Goal: Task Accomplishment & Management: Use online tool/utility

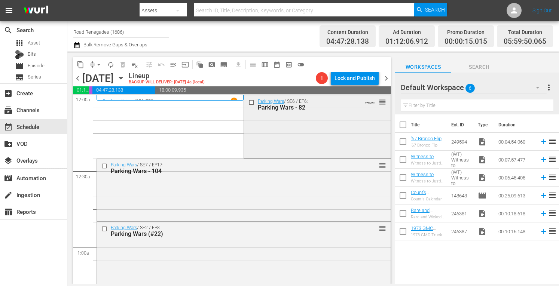
click at [273, 117] on div "Parking Wars / SE6 / EP6: Parking Wars - 82 VARIANT reorder" at bounding box center [317, 125] width 146 height 61
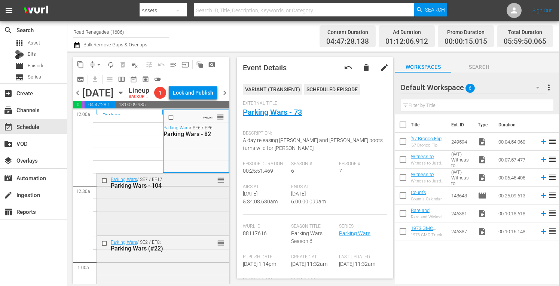
click at [178, 226] on div "Parking Wars / SE7 / EP17: Parking Wars - 104 reorder" at bounding box center [163, 203] width 132 height 61
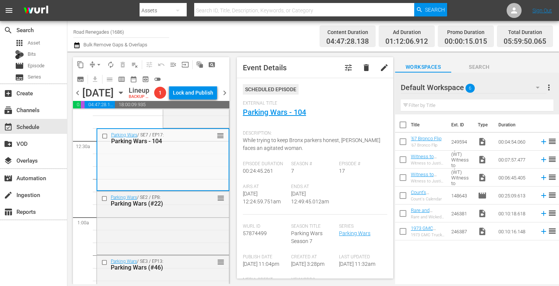
scroll to position [60, 0]
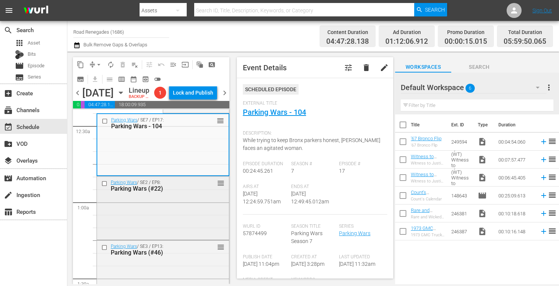
click at [181, 219] on div "Parking Wars / SE2 / EP8: Parking Wars (#22) reorder" at bounding box center [163, 207] width 132 height 62
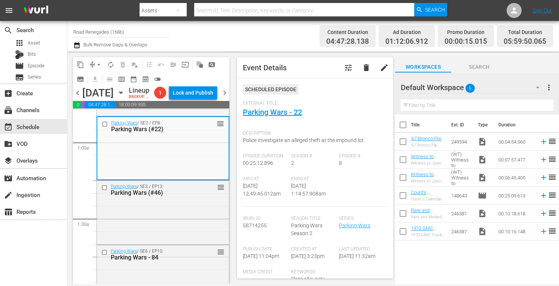
scroll to position [135, 0]
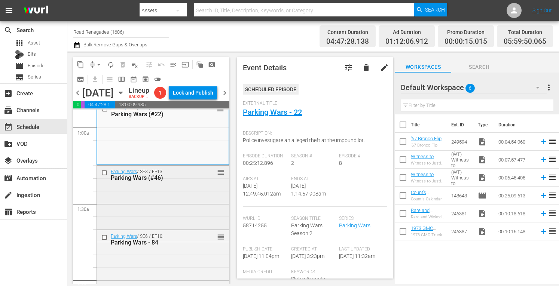
click at [189, 204] on div "Parking Wars / SE3 / EP13: Parking Wars (#46) reorder" at bounding box center [163, 197] width 132 height 62
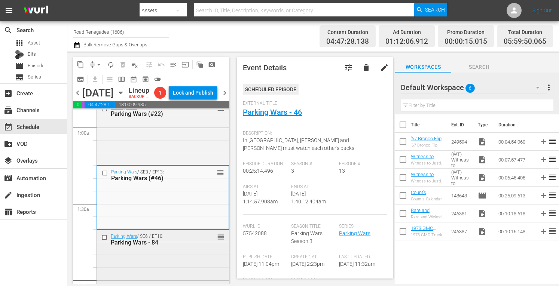
click at [169, 273] on div "Parking Wars / SE6 / EP10: Parking Wars - 84 reorder" at bounding box center [163, 260] width 132 height 61
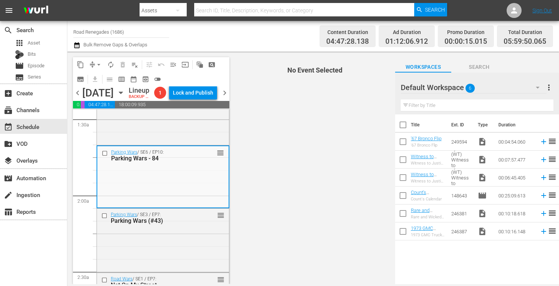
scroll to position [229, 0]
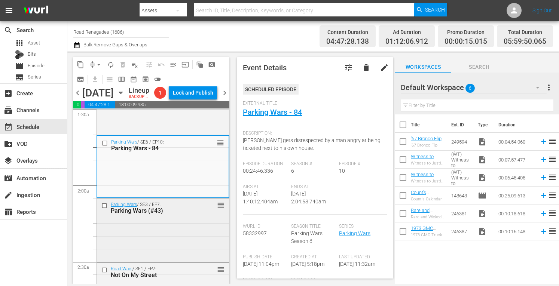
click at [195, 252] on div "Parking Wars / SE3 / EP7: Parking Wars (#43) reorder" at bounding box center [163, 230] width 132 height 62
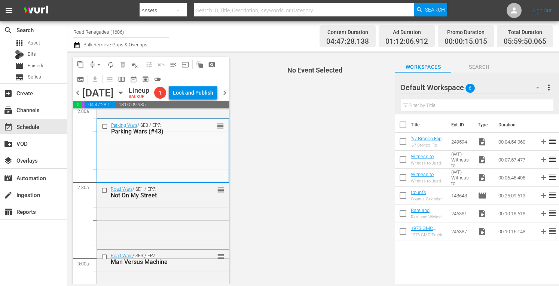
scroll to position [324, 0]
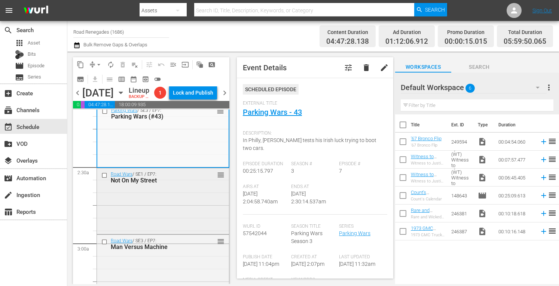
click at [178, 226] on div "Road Wars / SE1 / EP7: Not On My Street reorder" at bounding box center [163, 200] width 132 height 64
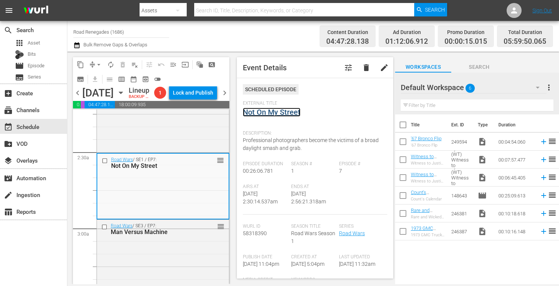
scroll to position [404, 0]
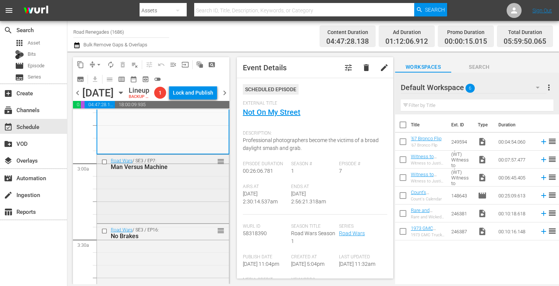
click at [197, 217] on div "Road Wars / SE3 / EP7: Man Versus Machine reorder" at bounding box center [163, 188] width 132 height 67
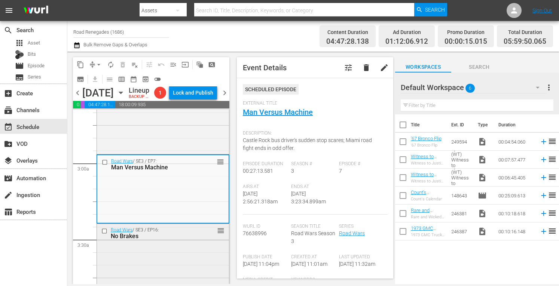
click at [203, 258] on div "Road Wars / SE3 / EP16: No Brakes reorder" at bounding box center [163, 255] width 132 height 62
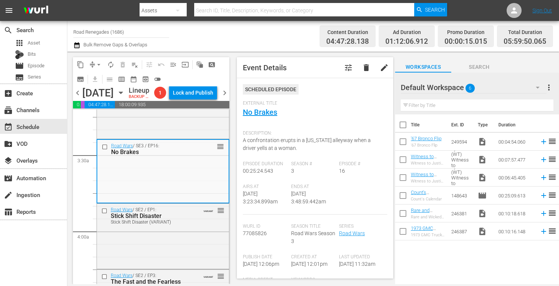
scroll to position [513, 0]
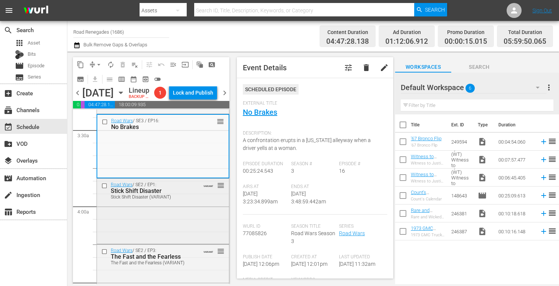
click at [166, 240] on div "Road Wars / SE2 / EP1: Stick Shift Disaster Stick Shift Disaster (VARIANT) VARI…" at bounding box center [163, 211] width 132 height 64
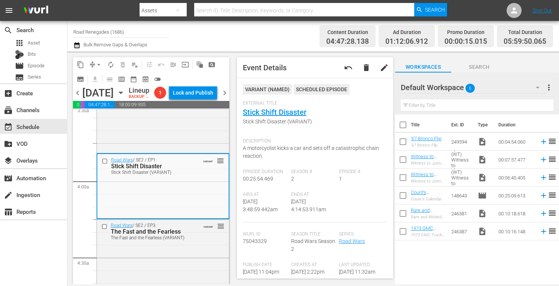
scroll to position [553, 0]
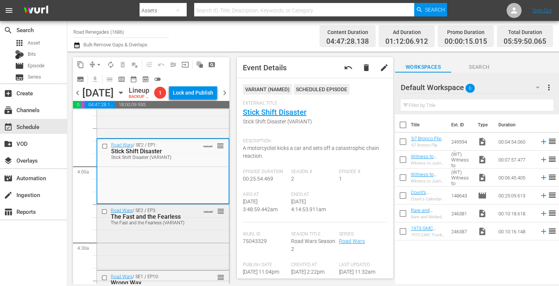
click at [205, 242] on div "Road Wars / SE2 / EP3: The Fast and the Fearless The Fast and the Fearless (VAR…" at bounding box center [163, 237] width 132 height 64
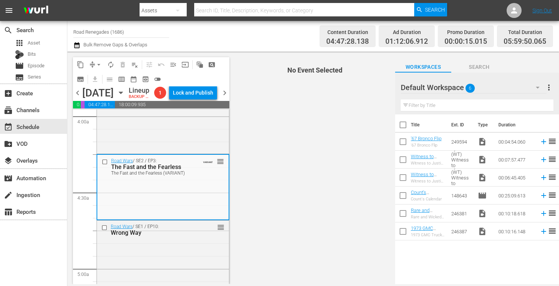
scroll to position [658, 0]
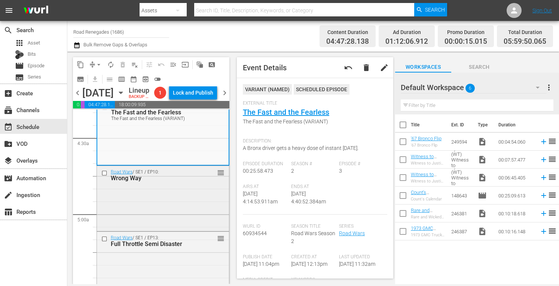
click at [182, 207] on div "Road Wars / SE1 / EP10: Wrong Way reorder" at bounding box center [163, 197] width 132 height 63
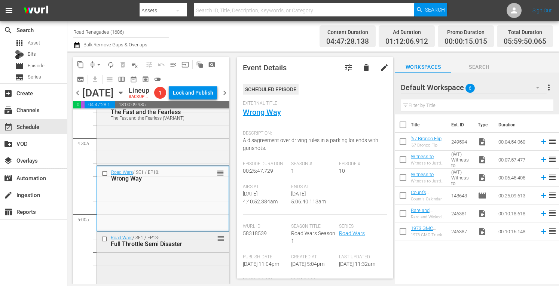
click at [194, 267] on div "Road Wars / SE1 / EP13: Full Throttle Semi Disaster reorder" at bounding box center [163, 265] width 132 height 67
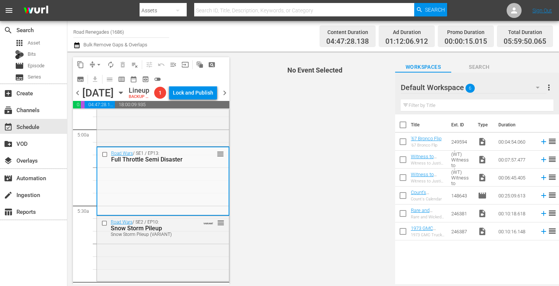
scroll to position [778, 0]
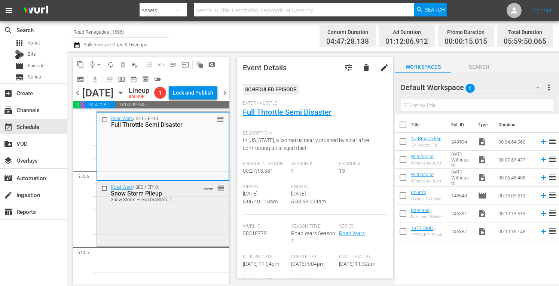
click at [188, 230] on div "Road Wars / SE2 / EP10: Snow Storm Pileup Snow Storm Pileup (VARIANT) VARIANT r…" at bounding box center [163, 213] width 132 height 64
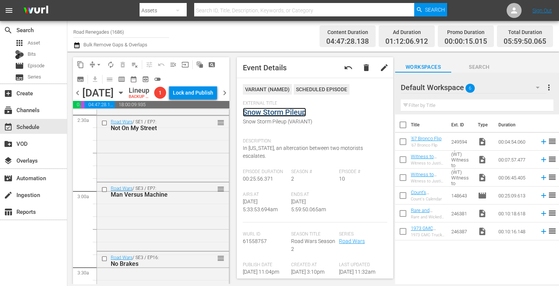
scroll to position [0, 0]
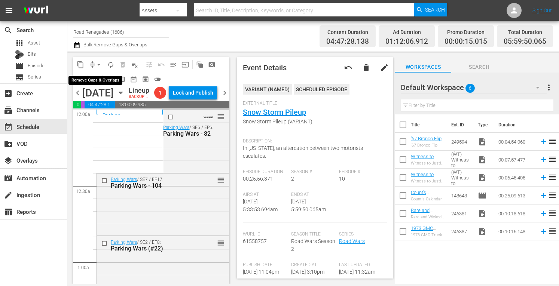
click at [98, 63] on span "arrow_drop_down" at bounding box center [98, 64] width 7 height 7
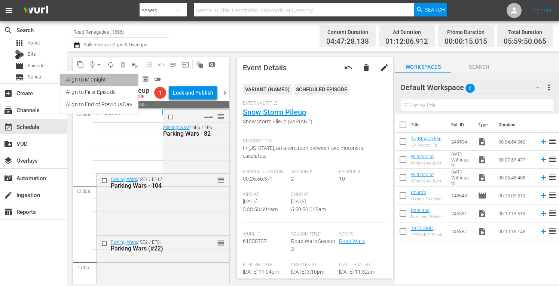
click at [94, 80] on li "Align to Midnight" at bounding box center [99, 80] width 79 height 12
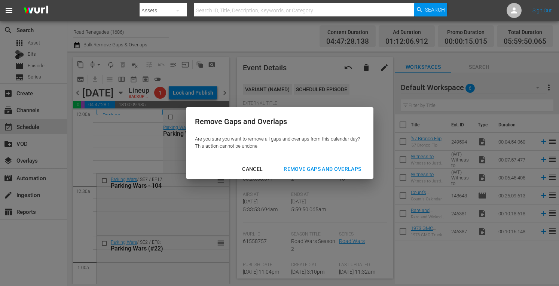
click at [342, 167] on div "Remove Gaps and Overlaps" at bounding box center [321, 169] width 89 height 9
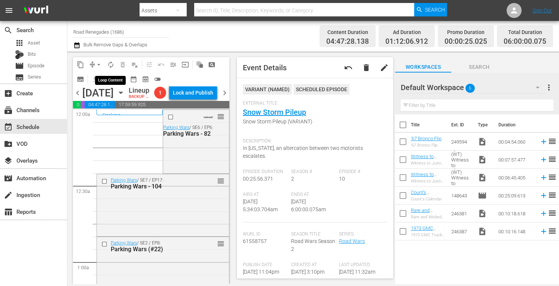
click at [111, 62] on span "autorenew_outlined" at bounding box center [110, 64] width 7 height 7
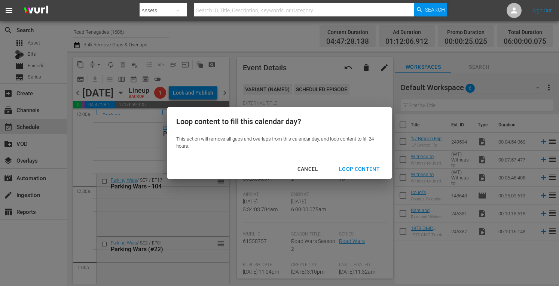
click at [347, 167] on div "Loop Content" at bounding box center [359, 169] width 53 height 9
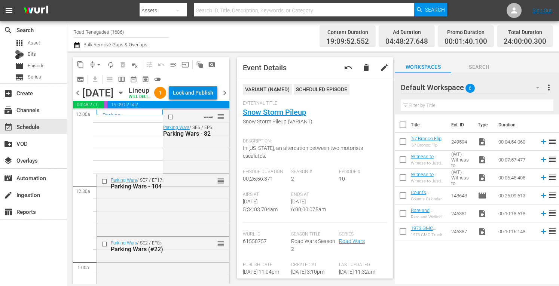
click at [197, 93] on div "Lock and Publish" at bounding box center [193, 92] width 40 height 13
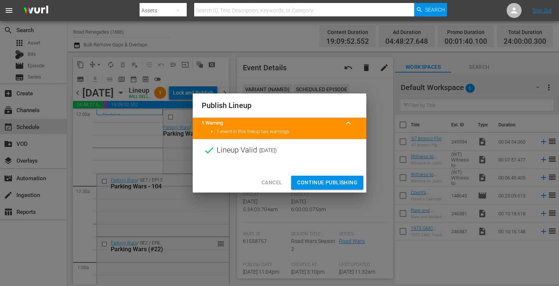
click at [310, 181] on span "Continue Publishing" at bounding box center [327, 182] width 60 height 9
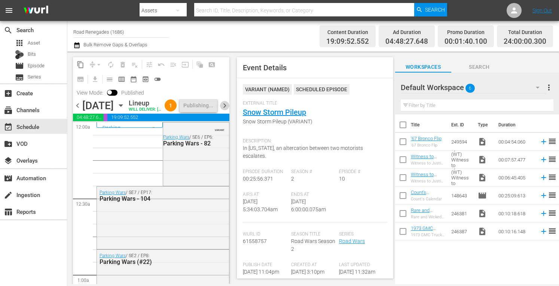
click at [225, 110] on span "chevron_right" at bounding box center [224, 105] width 9 height 9
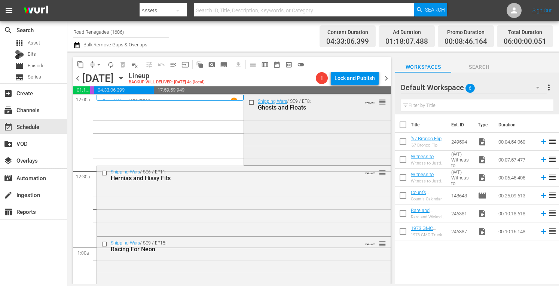
click at [334, 131] on div "Shipping Wars / SE9 / EP8: Ghosts and Floats VARIANT reorder" at bounding box center [317, 129] width 146 height 68
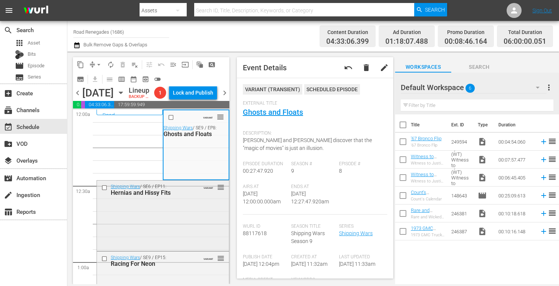
click at [176, 227] on div "Shipping Wars / SE6 / EP11: Hernias and Hissy Fits VARIANT reorder" at bounding box center [163, 215] width 132 height 69
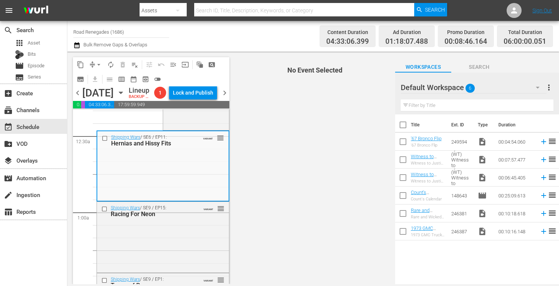
scroll to position [70, 0]
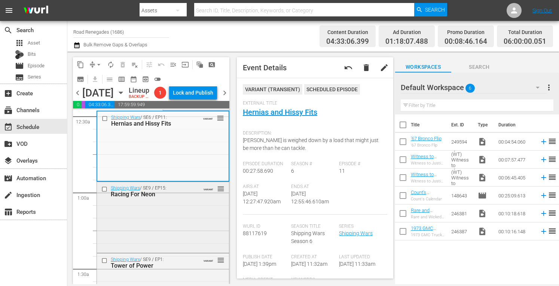
click at [189, 229] on div "Shipping Wars / SE9 / EP15: Racing For Neon VARIANT reorder" at bounding box center [163, 216] width 132 height 69
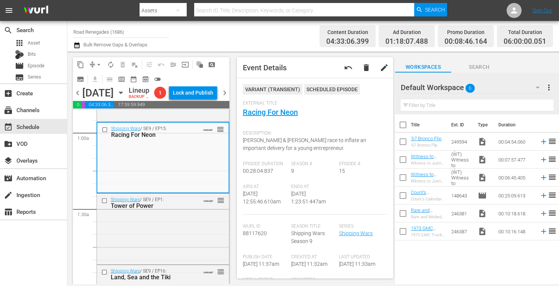
scroll to position [159, 0]
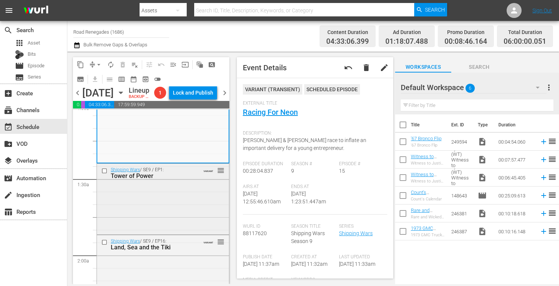
click at [179, 212] on div "Shipping Wars / SE9 / EP1: Tower of Power VARIANT reorder" at bounding box center [163, 198] width 132 height 69
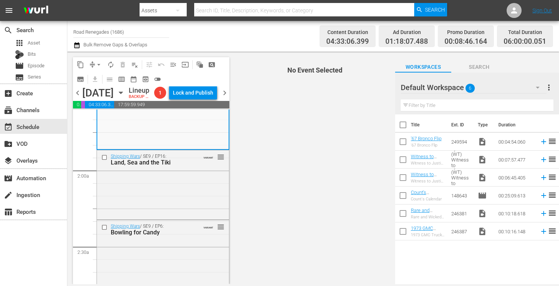
scroll to position [259, 0]
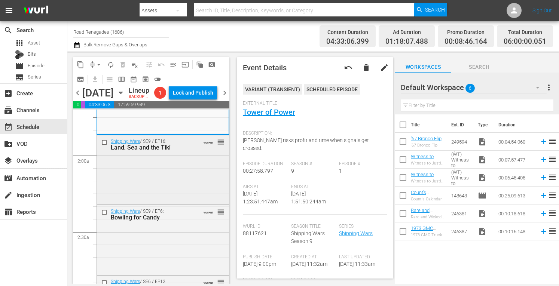
click at [158, 193] on div "Shipping Wars / SE9 / EP16: Land, Sea and the Tiki VARIANT reorder" at bounding box center [163, 169] width 132 height 68
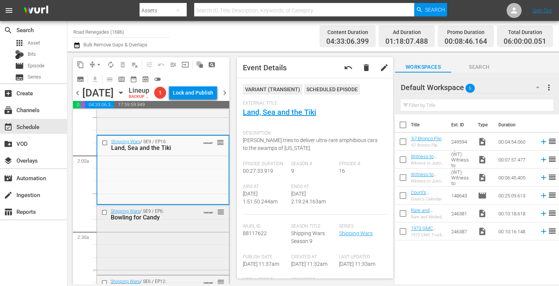
click at [189, 224] on div "Shipping Wars / SE9 / EP6: Bowling for Candy VARIANT reorder" at bounding box center [163, 214] width 132 height 18
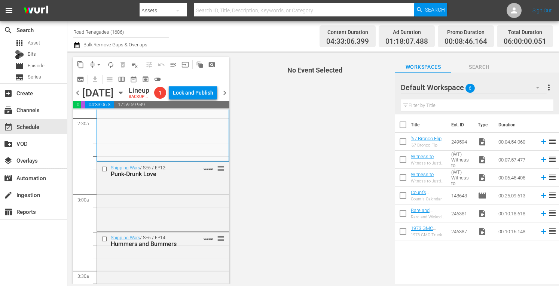
scroll to position [384, 0]
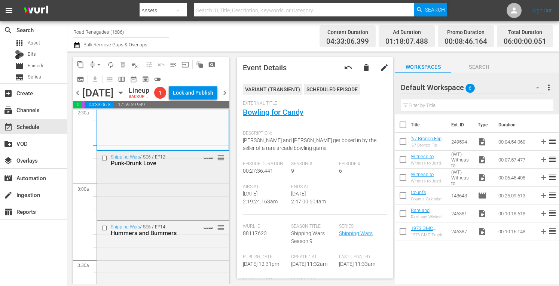
click at [191, 195] on div "Shipping Wars / SE6 / EP12: Punk-Drunk Love VARIANT reorder" at bounding box center [163, 185] width 132 height 68
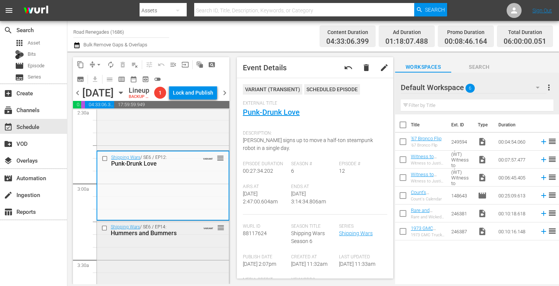
click at [195, 239] on div "Shipping Wars / SE6 / EP14: Hummers and Bummers VARIANT reorder" at bounding box center [163, 230] width 132 height 18
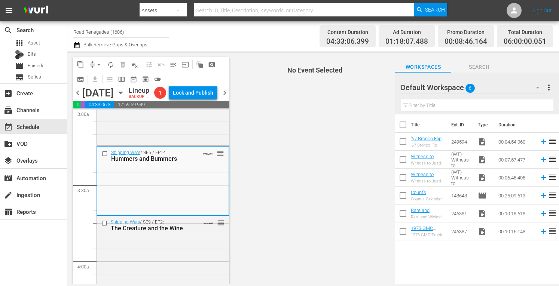
scroll to position [498, 0]
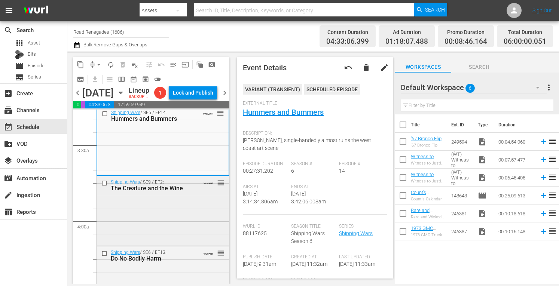
click at [177, 235] on div "Shipping Wars / SE9 / EP2: The Creature and the Wine VARIANT reorder" at bounding box center [163, 210] width 132 height 68
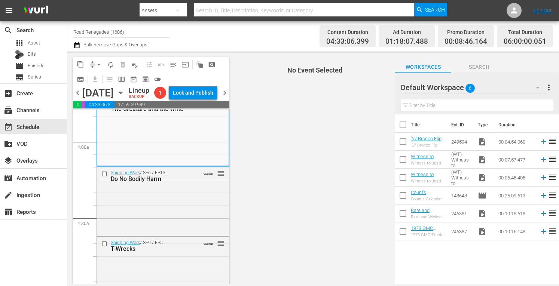
scroll to position [598, 0]
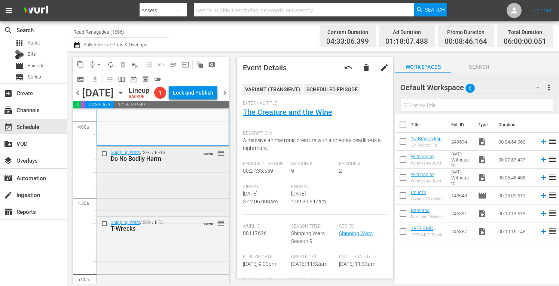
click at [184, 196] on div "Shipping Wars / SE6 / EP13: Do No Bodily Harm VARIANT reorder" at bounding box center [163, 181] width 132 height 68
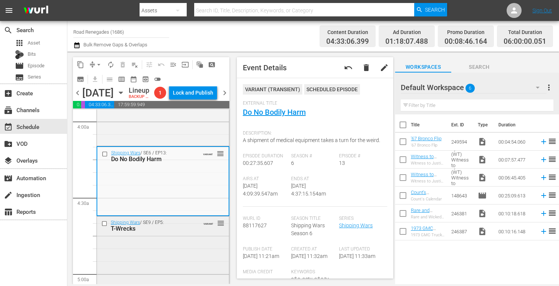
click at [157, 270] on div "Shipping Wars / SE9 / EP5: T-Wrecks VARIANT reorder" at bounding box center [163, 251] width 132 height 68
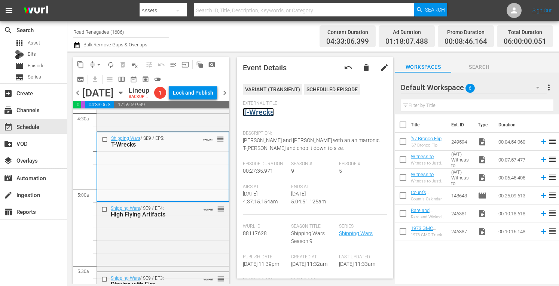
scroll to position [743, 0]
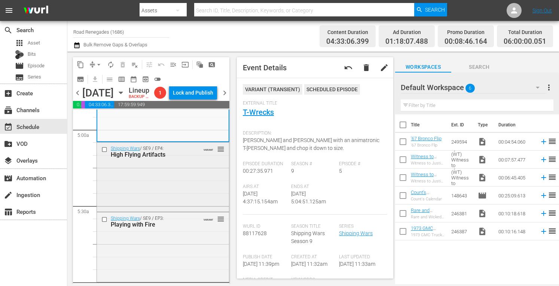
click at [185, 202] on div "Shipping Wars / SE9 / EP4: High Flying Artifacts VARIANT reorder" at bounding box center [163, 176] width 132 height 68
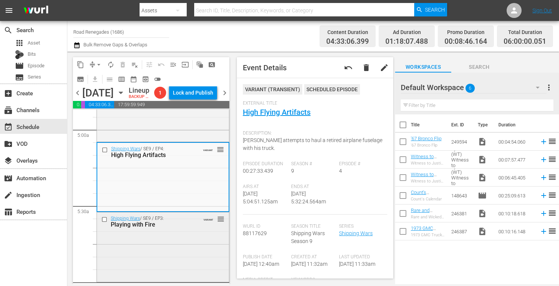
click at [180, 251] on div "Shipping Wars / SE9 / EP3: Playing with Fire VARIANT reorder" at bounding box center [163, 246] width 132 height 68
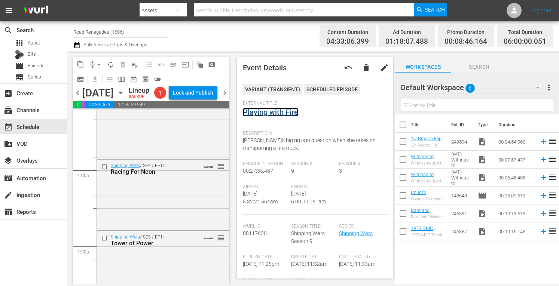
scroll to position [0, 0]
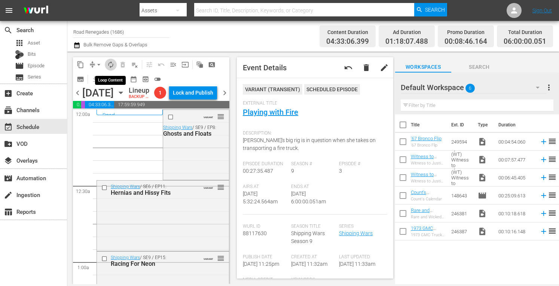
click at [111, 65] on span "autorenew_outlined" at bounding box center [110, 64] width 7 height 7
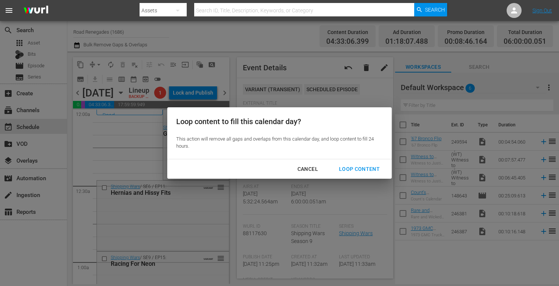
click at [354, 168] on div "Loop Content" at bounding box center [359, 169] width 53 height 9
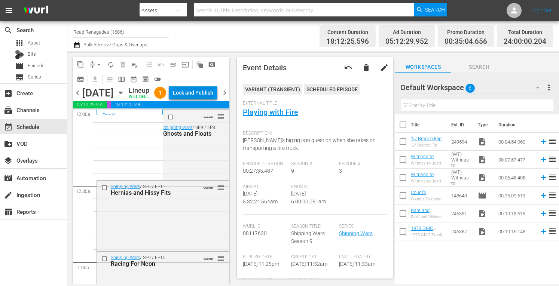
click at [203, 91] on div "Lock and Publish" at bounding box center [193, 92] width 40 height 13
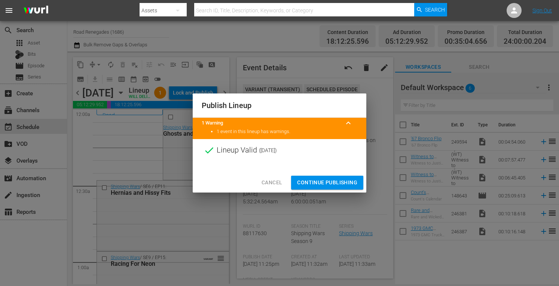
click at [319, 181] on span "Continue Publishing" at bounding box center [327, 182] width 60 height 9
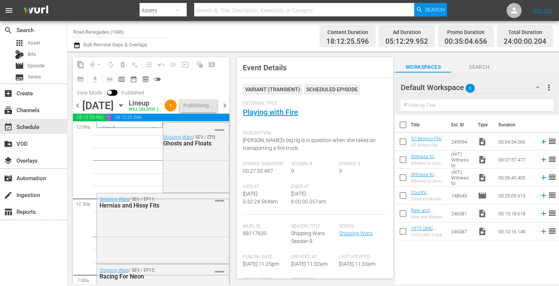
click at [224, 110] on span "chevron_right" at bounding box center [224, 105] width 9 height 9
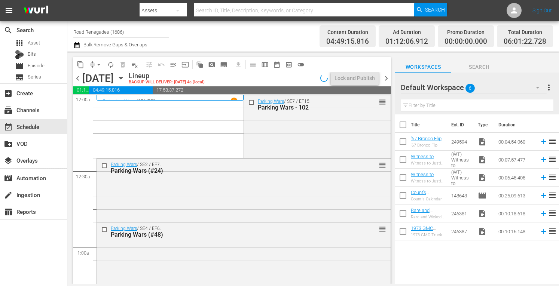
click at [78, 79] on span "chevron_left" at bounding box center [77, 78] width 9 height 9
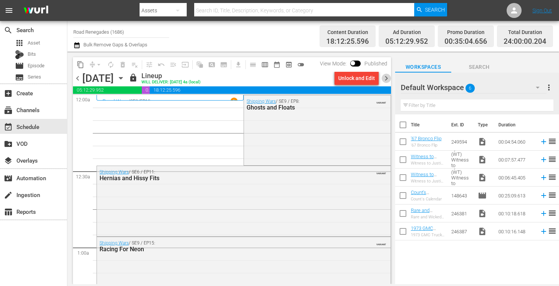
click at [389, 77] on span "chevron_right" at bounding box center [385, 78] width 9 height 9
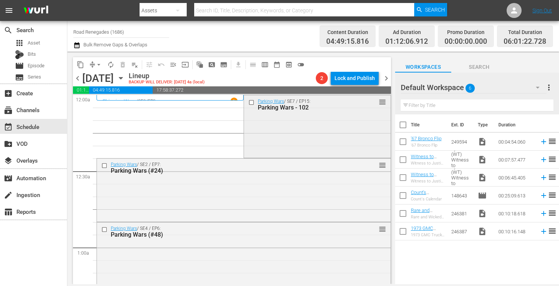
click at [329, 118] on div "Parking Wars / SE7 / EP15: Parking Wars - 102 reorder" at bounding box center [317, 125] width 146 height 61
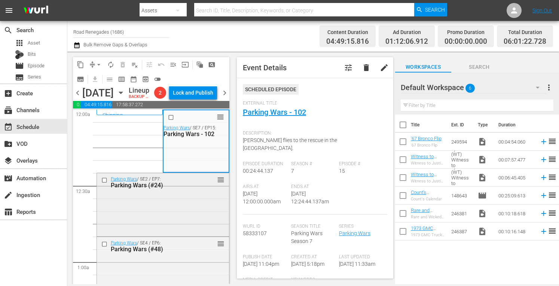
click at [178, 217] on div "Parking Wars / SE2 / EP7: Parking Wars (#24) reorder" at bounding box center [163, 204] width 132 height 62
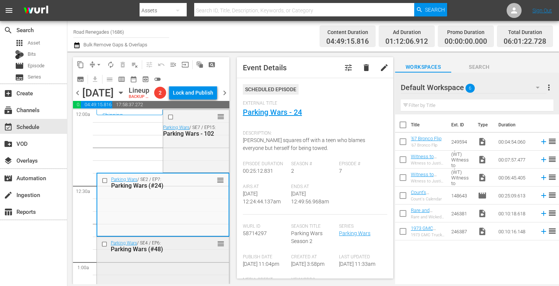
click at [203, 255] on div "Parking Wars / SE4 / EP6: Parking Wars (#48) reorder" at bounding box center [163, 246] width 132 height 18
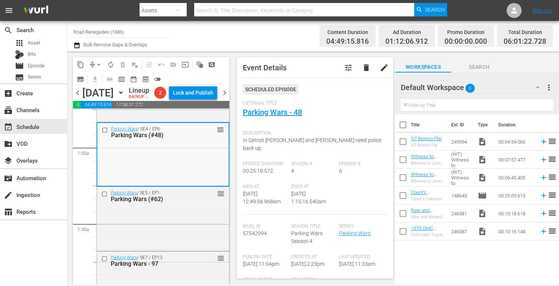
scroll to position [125, 0]
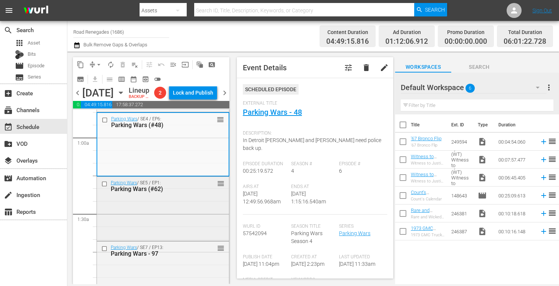
click at [197, 195] on div "Parking Wars / SE5 / EP1: Parking Wars (#62) reorder" at bounding box center [163, 186] width 132 height 18
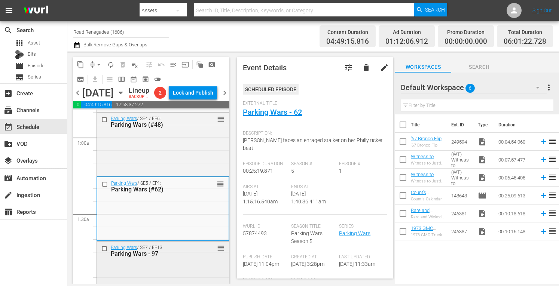
click at [197, 273] on div "Parking Wars / SE7 / EP13: Parking Wars - 97 reorder" at bounding box center [163, 272] width 132 height 61
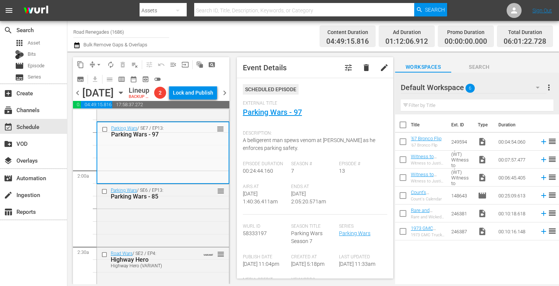
scroll to position [279, 0]
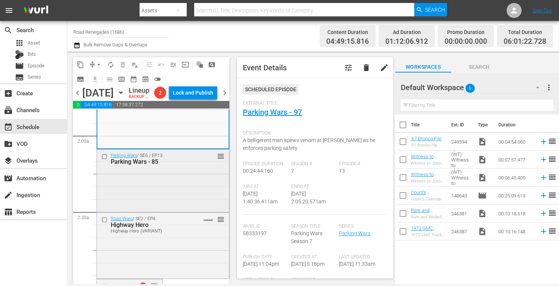
click at [155, 210] on div "Parking Wars / SE6 / EP13: Parking Wars - 85 reorder" at bounding box center [163, 180] width 132 height 61
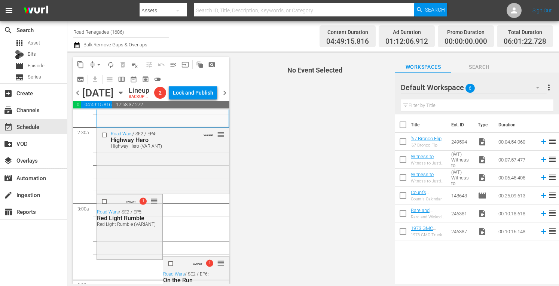
scroll to position [369, 0]
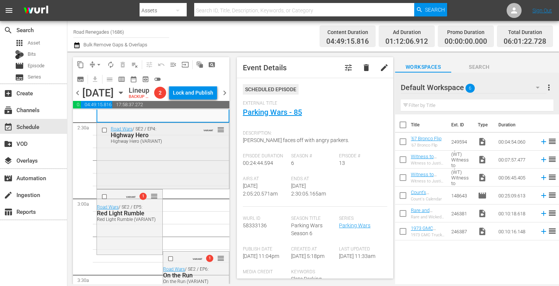
click at [166, 178] on div "Road Wars / SE2 / EP4: Highway Hero Highway Hero (VARIANT) VARIANT reorder" at bounding box center [163, 155] width 132 height 64
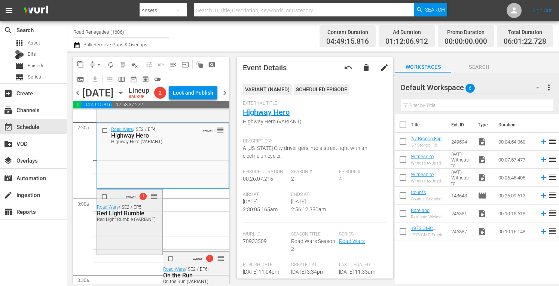
click at [116, 246] on div "VARIANT 1 reorder Road Wars / SE2 / EP5: Red Light Rumble Red Light Rumble (VAR…" at bounding box center [129, 222] width 65 height 64
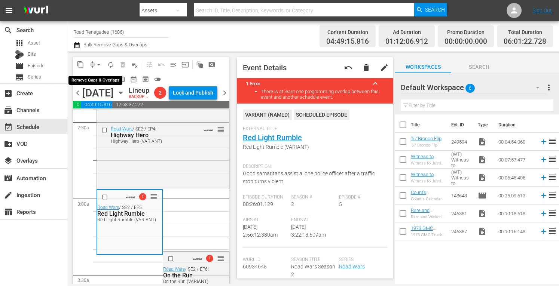
click at [99, 64] on span "arrow_drop_down" at bounding box center [98, 64] width 7 height 7
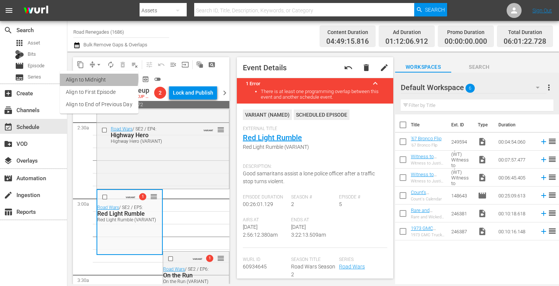
click at [97, 79] on li "Align to Midnight" at bounding box center [99, 80] width 79 height 12
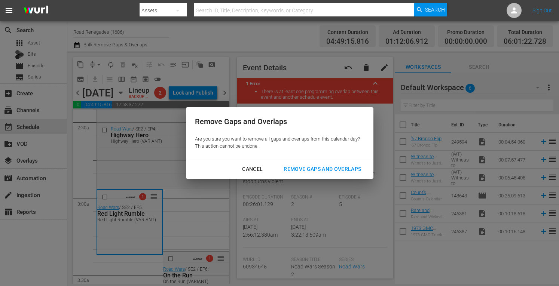
click at [306, 169] on div "Remove Gaps and Overlaps" at bounding box center [321, 169] width 89 height 9
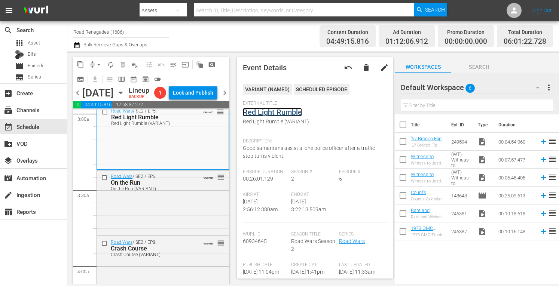
scroll to position [483, 0]
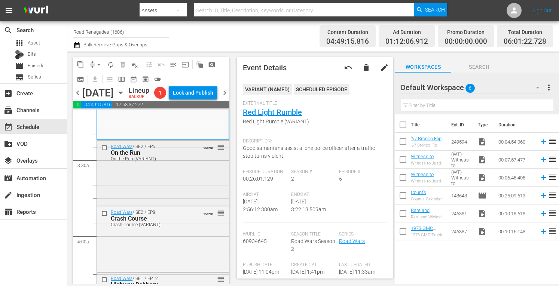
click at [172, 202] on div "Road Wars / SE2 / EP6: On the Run On the Run (VARIANT) VARIANT reorder" at bounding box center [163, 173] width 132 height 64
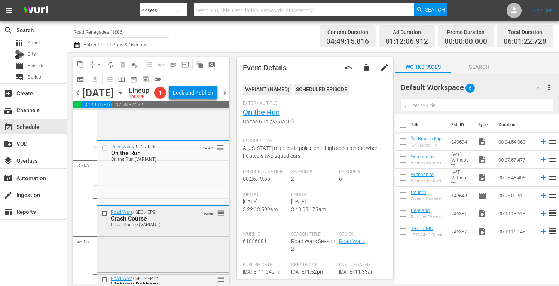
click at [187, 227] on div "Crash Course (VARIANT)" at bounding box center [152, 224] width 83 height 5
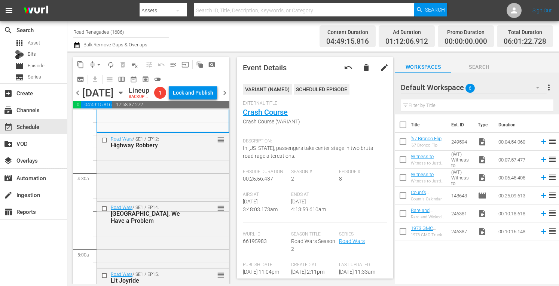
scroll to position [633, 0]
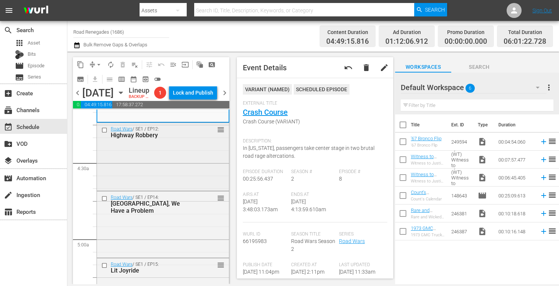
click at [184, 156] on div "Road Wars / SE1 / EP12: Highway Robbery reorder" at bounding box center [163, 156] width 132 height 67
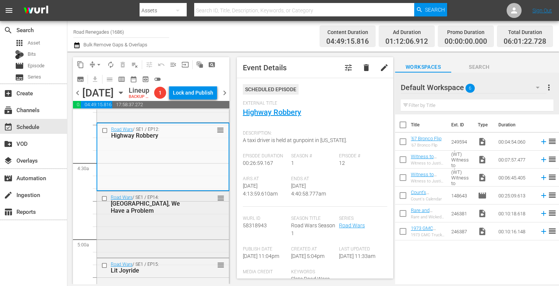
click at [175, 229] on div "Road Wars / SE1 / EP14: Houston, We Have a Problem reorder" at bounding box center [163, 223] width 132 height 65
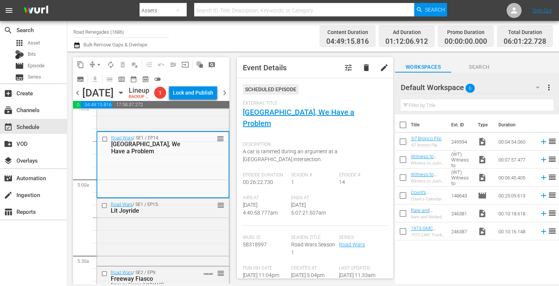
scroll to position [748, 0]
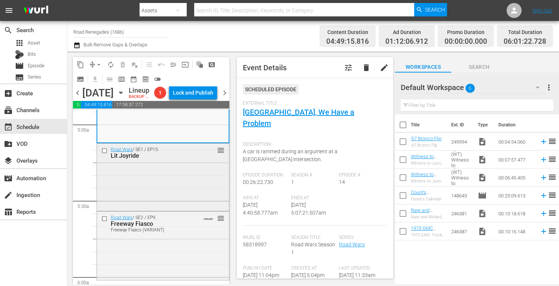
click at [176, 181] on div "Road Wars / SE1 / EP15: Lit Joyride reorder" at bounding box center [163, 177] width 132 height 66
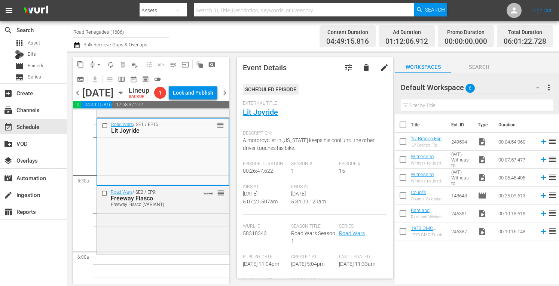
scroll to position [778, 0]
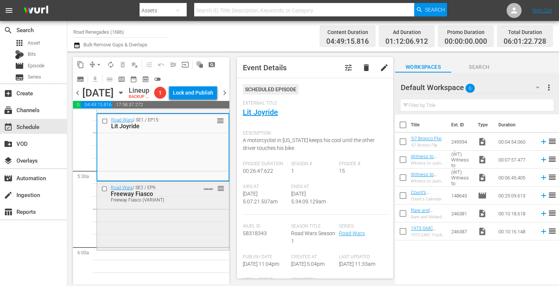
click at [167, 197] on div "Freeway Fiasco" at bounding box center [152, 193] width 83 height 7
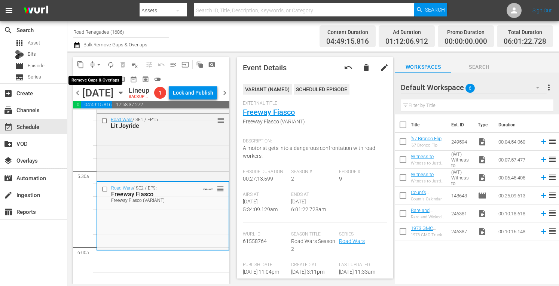
click at [99, 63] on span "arrow_drop_down" at bounding box center [98, 64] width 7 height 7
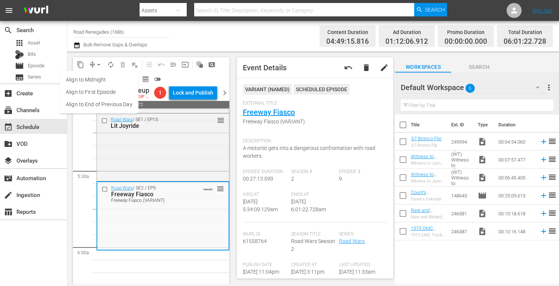
click at [98, 79] on li "Align to Midnight" at bounding box center [99, 80] width 79 height 12
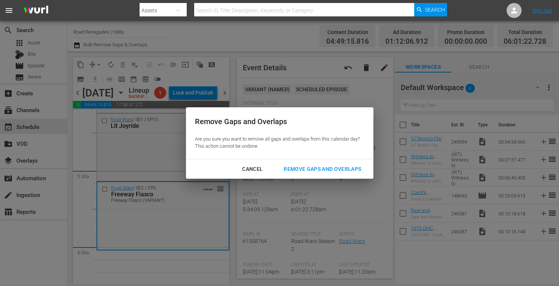
click at [307, 171] on div "Remove Gaps and Overlaps" at bounding box center [321, 169] width 89 height 9
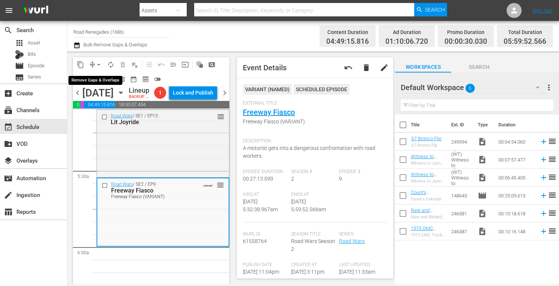
click at [100, 62] on span "arrow_drop_down" at bounding box center [98, 64] width 7 height 7
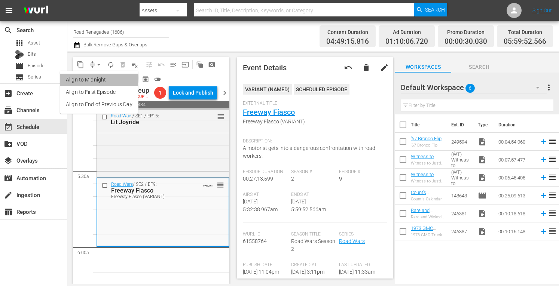
click at [98, 78] on li "Align to Midnight" at bounding box center [99, 80] width 79 height 12
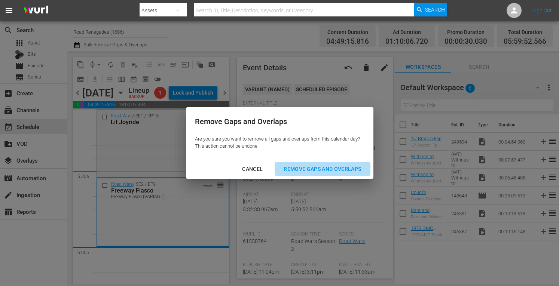
click at [298, 169] on div "Remove Gaps and Overlaps" at bounding box center [321, 169] width 89 height 9
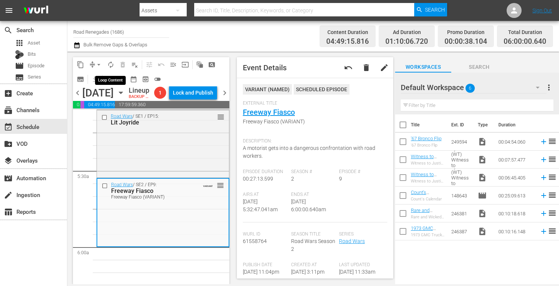
click at [110, 63] on span "autorenew_outlined" at bounding box center [110, 64] width 7 height 7
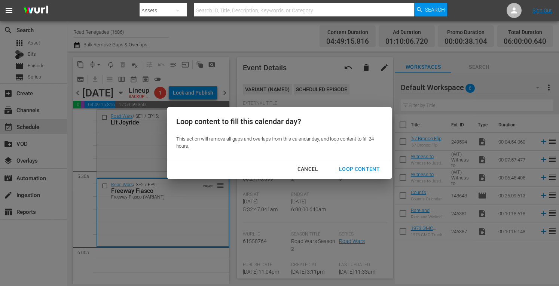
click at [356, 171] on div "Loop Content" at bounding box center [359, 169] width 53 height 9
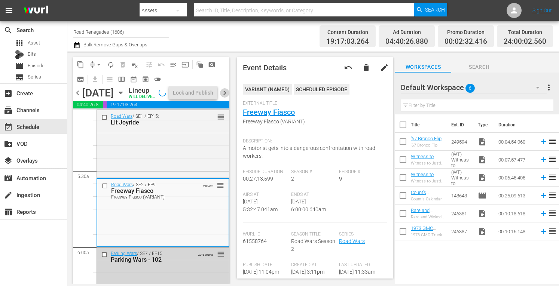
click at [225, 97] on span "chevron_right" at bounding box center [224, 92] width 9 height 9
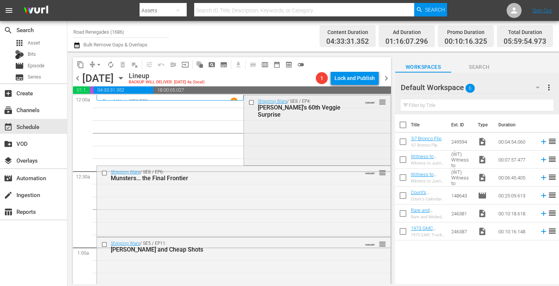
click at [332, 125] on div "Shipping Wars / SE8 / EP4: Gumby's 60th Veggie Surprise VARIANT reorder" at bounding box center [317, 129] width 146 height 68
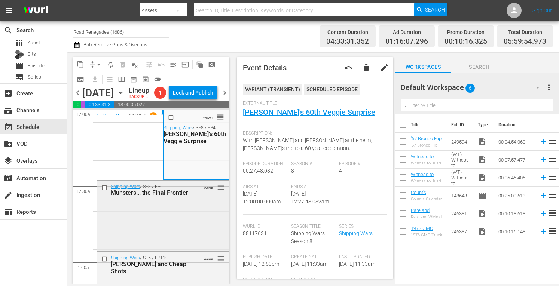
click at [171, 236] on div "Shipping Wars / SE8 / EP6: Munsters... the Final Frontier VARIANT reorder" at bounding box center [163, 215] width 132 height 69
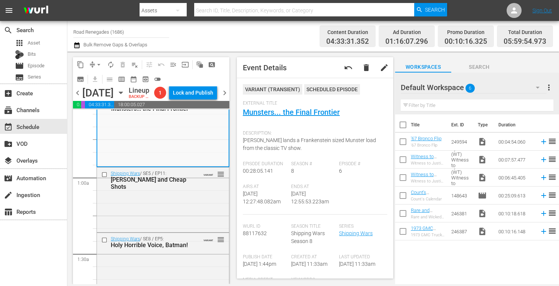
scroll to position [95, 0]
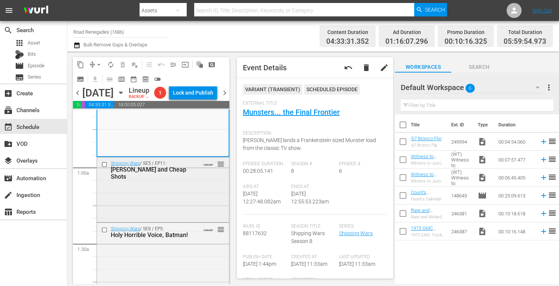
click at [155, 221] on div "Shipping Wars / SE5 / EP11: Jack Pots and Cheap Shots VARIANT reorder" at bounding box center [163, 188] width 132 height 63
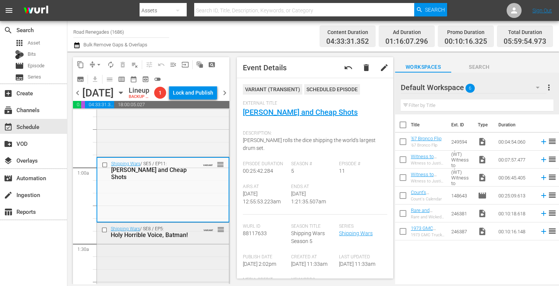
click at [189, 261] on div "Shipping Wars / SE8 / EP5: Holy Horrible Voice, Batman! VARIANT reorder" at bounding box center [163, 257] width 132 height 69
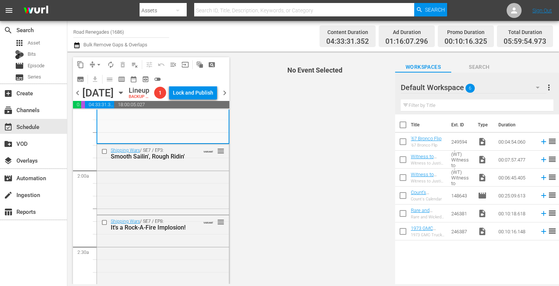
scroll to position [254, 0]
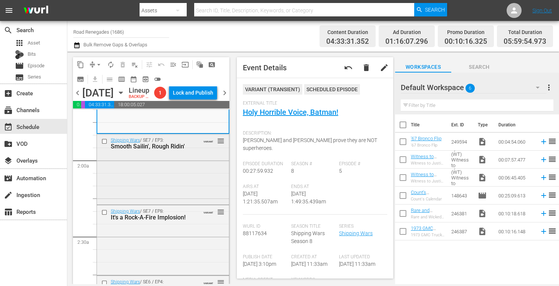
click at [179, 178] on div "Shipping Wars / SE7 / EP3: Smooth Sailin', Rough Ridin' VARIANT reorder" at bounding box center [163, 168] width 132 height 69
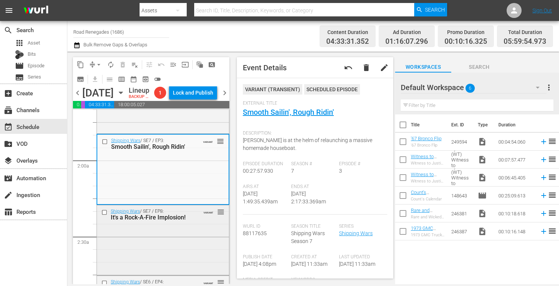
click at [176, 252] on div "Shipping Wars / SE7 / EP8: It's a Rock-A-Fire Implosion! VARIANT reorder" at bounding box center [163, 239] width 132 height 68
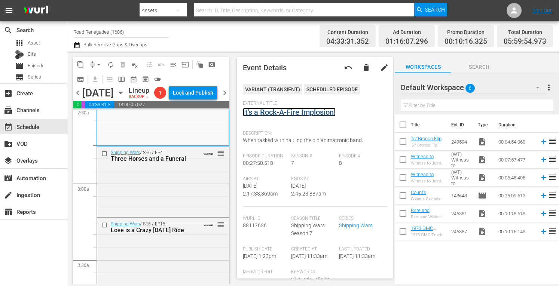
scroll to position [409, 0]
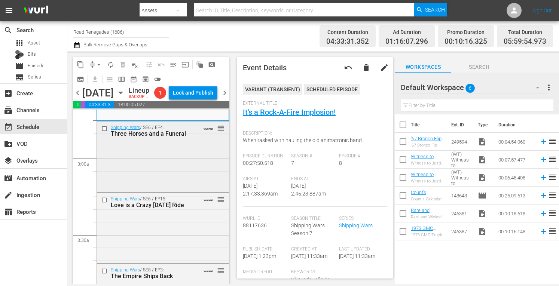
click at [181, 191] on div "Shipping Wars / SE6 / EP4: Three Horses and a Funeral VARIANT reorder" at bounding box center [163, 156] width 132 height 69
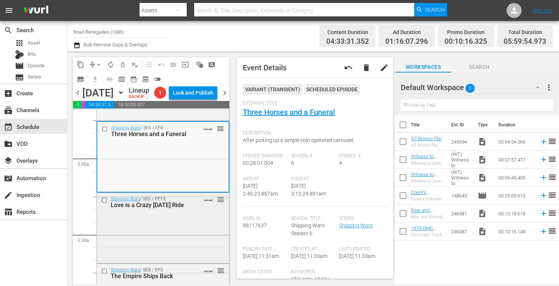
click at [196, 240] on div "Shipping Wars / SE6 / EP15: Love is a Crazy Carnival Ride VARIANT reorder" at bounding box center [163, 227] width 132 height 68
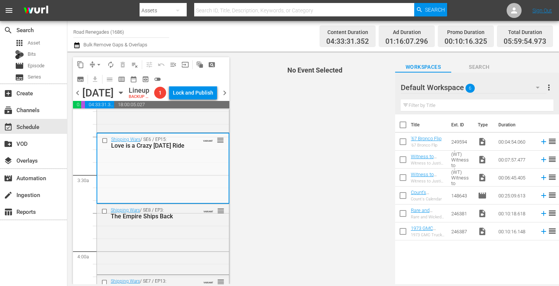
scroll to position [513, 0]
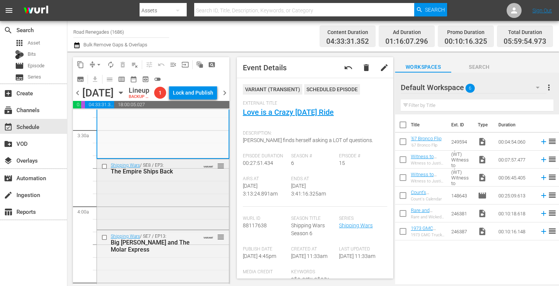
click at [189, 198] on div "Shipping Wars / SE8 / EP3: The Empire Ships Back VARIANT reorder" at bounding box center [163, 193] width 132 height 69
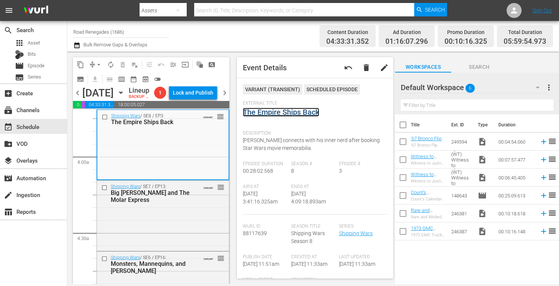
scroll to position [603, 0]
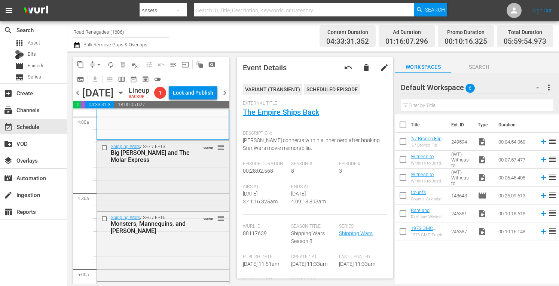
click at [163, 187] on div "Shipping Wars / SE7 / EP13: Big Bertha and The Molar Express VARIANT reorder" at bounding box center [163, 175] width 132 height 68
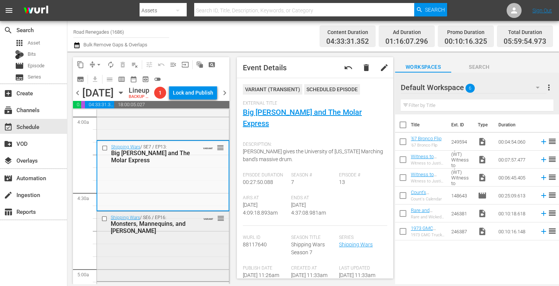
click at [186, 234] on div "Monsters, Mannequins, and Mayhem" at bounding box center [152, 227] width 83 height 14
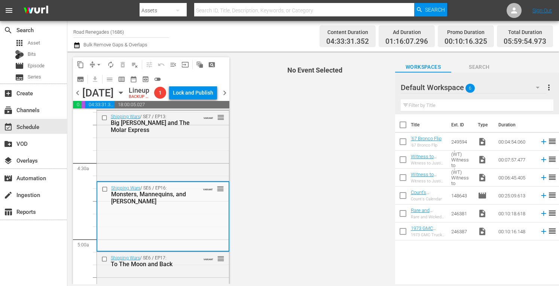
scroll to position [668, 0]
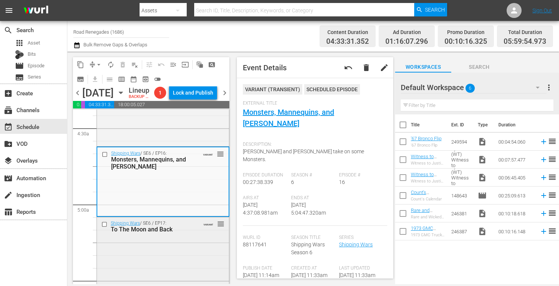
click at [200, 236] on div "Shipping Wars / SE6 / EP17: To The Moon and Back VARIANT reorder" at bounding box center [163, 226] width 132 height 18
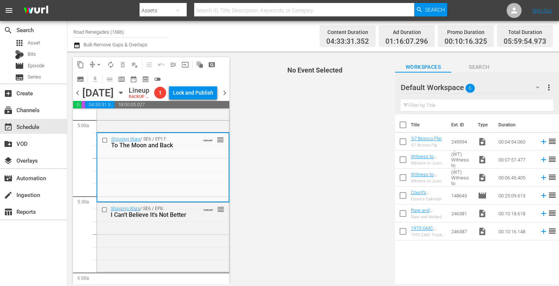
scroll to position [822, 0]
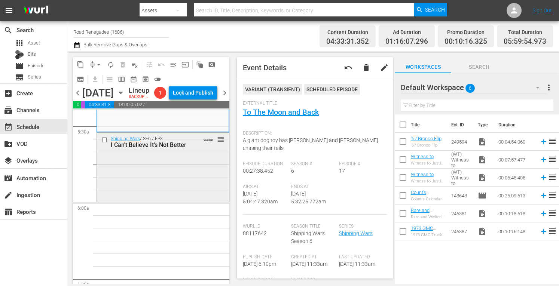
click at [163, 189] on div "Shipping Wars / SE6 / EP8: I Can't Believe It's Not Better VARIANT reorder" at bounding box center [163, 167] width 132 height 68
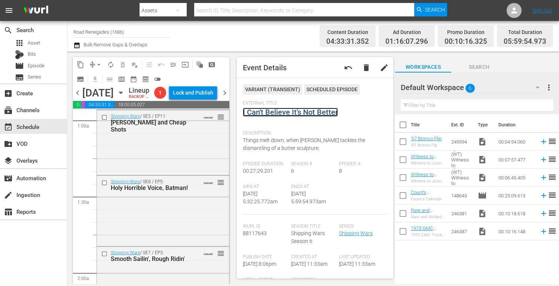
scroll to position [0, 0]
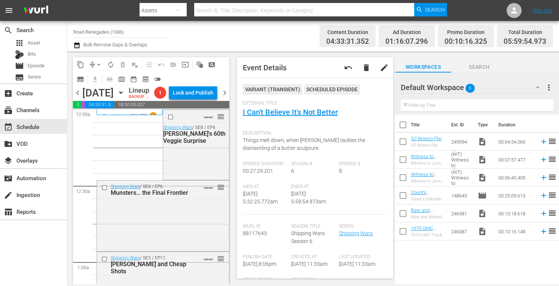
click at [287, 39] on div "Channel Title Road Renegades (1686) Bulk Remove Gaps & Overlaps" at bounding box center [194, 36] width 243 height 27
click at [99, 62] on span "arrow_drop_down" at bounding box center [98, 64] width 7 height 7
click at [96, 79] on li "Align to Midnight" at bounding box center [99, 80] width 79 height 12
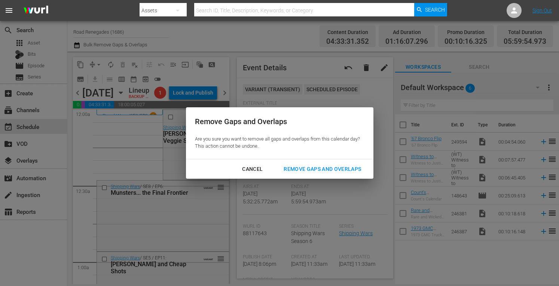
click at [295, 169] on div "Remove Gaps and Overlaps" at bounding box center [321, 169] width 89 height 9
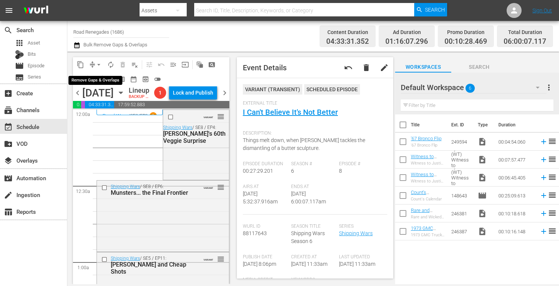
click at [97, 62] on span "arrow_drop_down" at bounding box center [98, 64] width 7 height 7
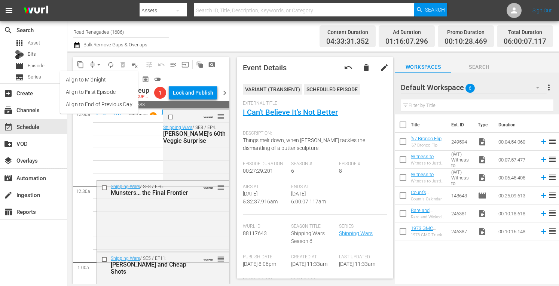
click at [96, 81] on li "Align to Midnight" at bounding box center [99, 80] width 79 height 12
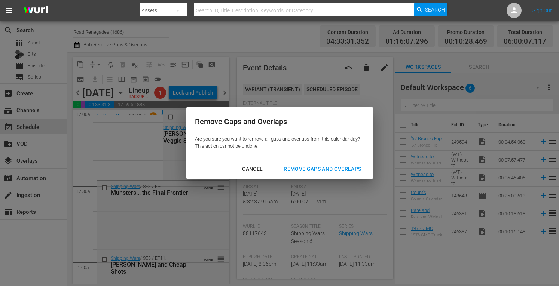
click at [321, 168] on div "Remove Gaps and Overlaps" at bounding box center [321, 169] width 89 height 9
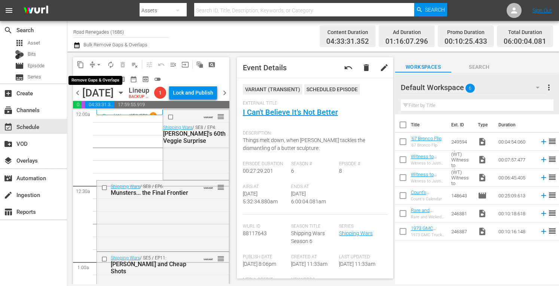
click at [96, 61] on span "arrow_drop_down" at bounding box center [98, 64] width 7 height 7
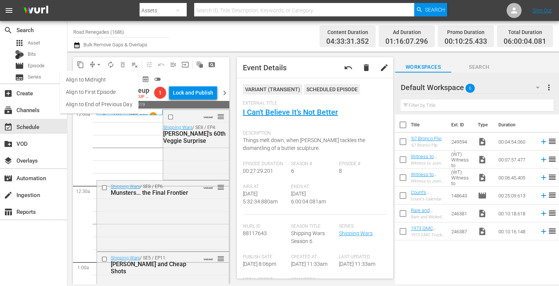
click at [93, 79] on li "Align to Midnight" at bounding box center [99, 80] width 79 height 12
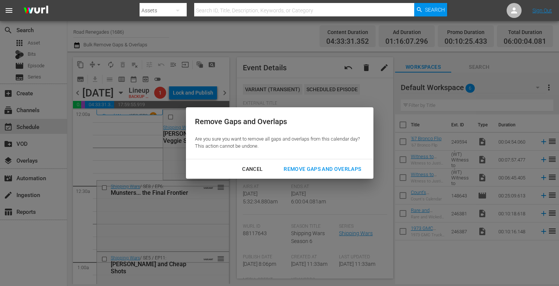
click at [311, 169] on div "Remove Gaps and Overlaps" at bounding box center [321, 169] width 89 height 9
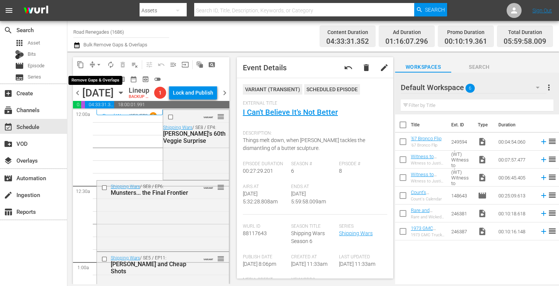
click at [98, 62] on span "arrow_drop_down" at bounding box center [98, 64] width 7 height 7
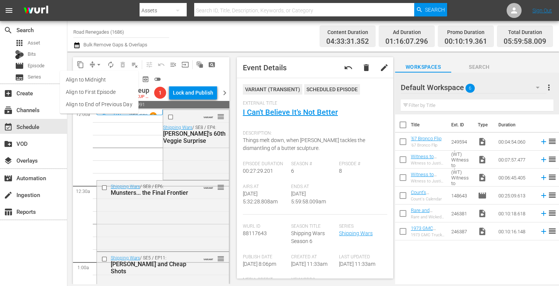
click at [98, 78] on li "Align to Midnight" at bounding box center [99, 80] width 79 height 12
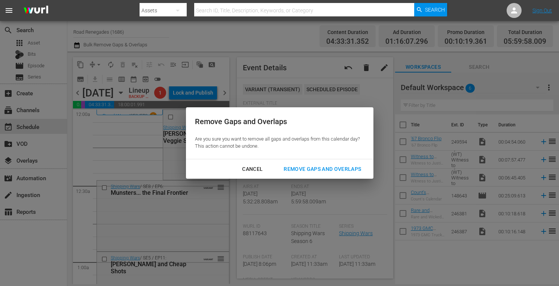
click at [303, 169] on div "Remove Gaps and Overlaps" at bounding box center [321, 169] width 89 height 9
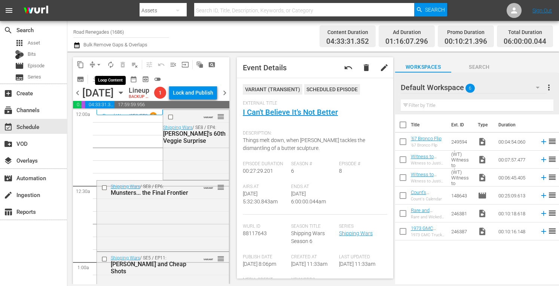
click at [110, 65] on span "autorenew_outlined" at bounding box center [110, 64] width 7 height 7
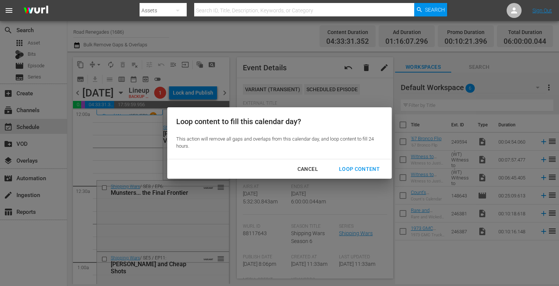
click at [351, 168] on div "Loop Content" at bounding box center [359, 169] width 53 height 9
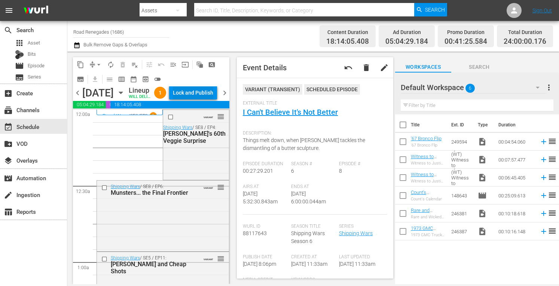
click at [203, 95] on div "Lock and Publish" at bounding box center [193, 92] width 40 height 13
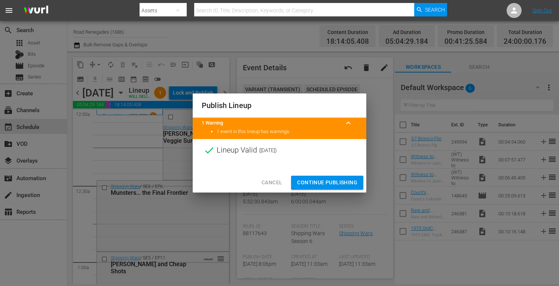
click at [328, 181] on span "Continue Publishing" at bounding box center [327, 182] width 60 height 9
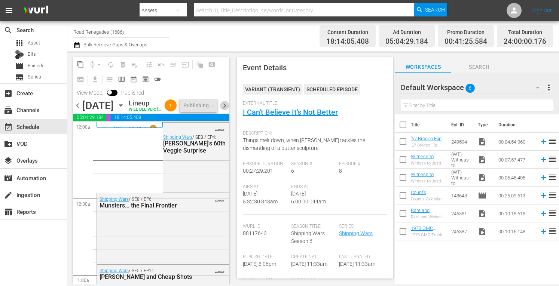
click at [226, 110] on span "chevron_right" at bounding box center [224, 105] width 9 height 9
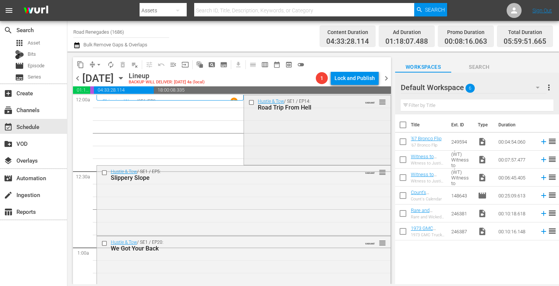
click at [277, 122] on div "Hustle & Tow / SE1 / EP14: Road Trip From Hell VARIANT reorder" at bounding box center [317, 129] width 146 height 68
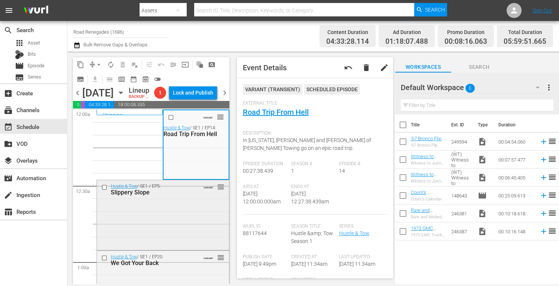
click at [192, 226] on div "Hustle & Tow / SE1 / EP5: Slippery Slope VARIANT reorder" at bounding box center [163, 214] width 132 height 68
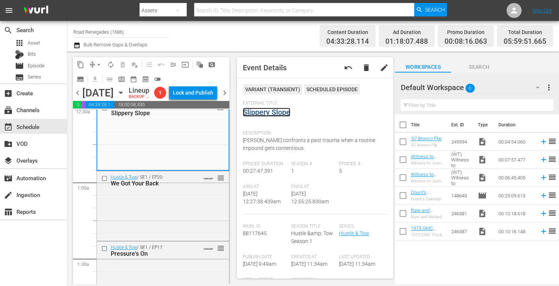
scroll to position [110, 0]
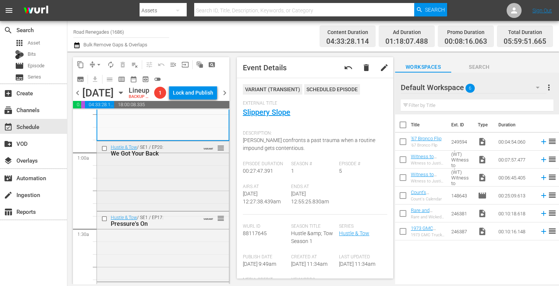
click at [182, 209] on div "Hustle & Tow / SE1 / EP20: We Got Your Back VARIANT reorder" at bounding box center [163, 175] width 132 height 68
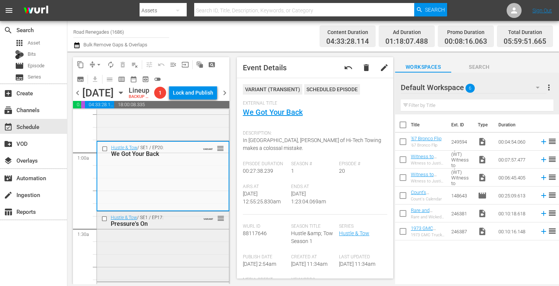
click at [198, 247] on div "Hustle & Tow / SE1 / EP17: Pressure's On VARIANT reorder" at bounding box center [163, 246] width 132 height 68
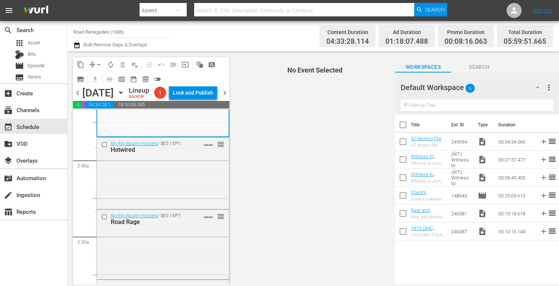
scroll to position [274, 0]
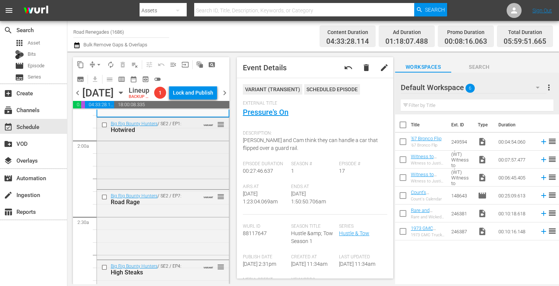
click at [194, 163] on div "Big Rig Bounty Hunters / SE2 / EP1: Hotwired VARIANT reorder" at bounding box center [163, 153] width 132 height 70
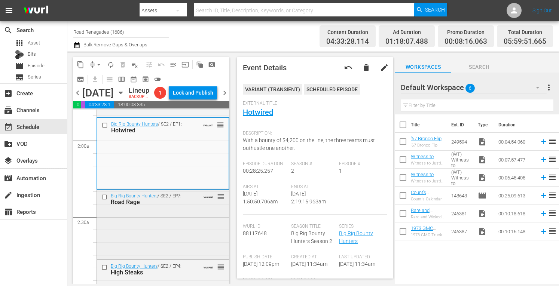
click at [170, 237] on div "Big Rig Bounty Hunters / SE2 / EP7: Road Rage VARIANT reorder" at bounding box center [163, 224] width 132 height 68
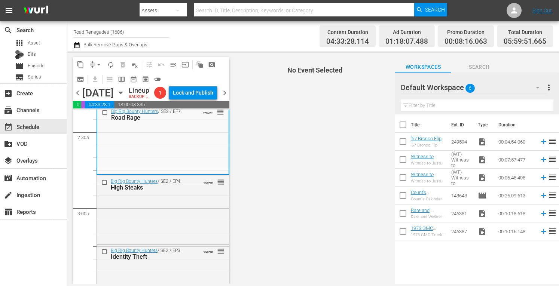
scroll to position [409, 0]
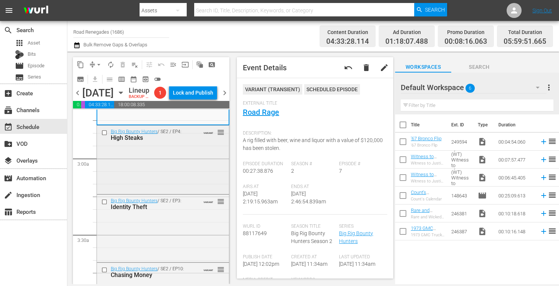
click at [180, 189] on div "Big Rig Bounty Hunters / SE2 / EP4: High Steaks VARIANT reorder" at bounding box center [163, 159] width 132 height 67
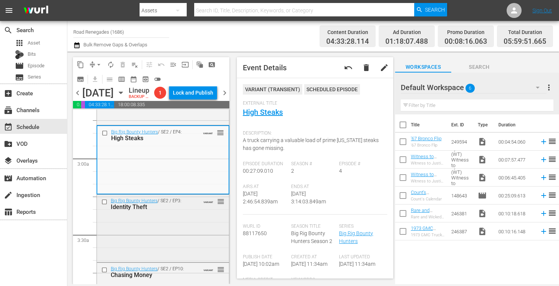
click at [179, 233] on div "Big Rig Bounty Hunters / SE2 / EP3: Identity Theft VARIANT reorder" at bounding box center [163, 228] width 132 height 66
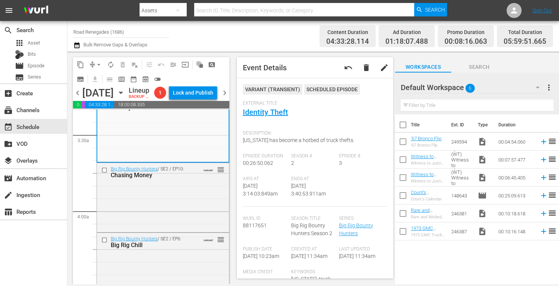
scroll to position [518, 0]
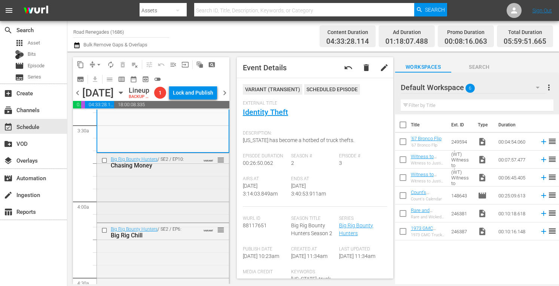
click at [170, 215] on div "Big Rig Bounty Hunters / SE2 / EP10: Chasing Money VARIANT reorder" at bounding box center [163, 187] width 132 height 68
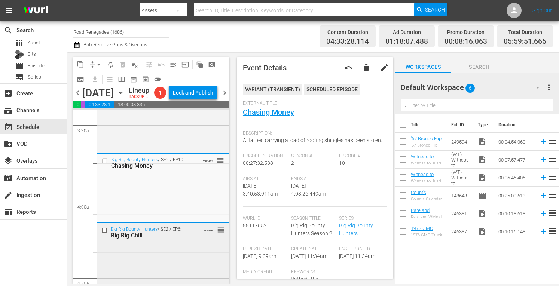
click at [182, 263] on div "Big Rig Bounty Hunters / SE2 / EP6: Big Rig Chill VARIANT reorder" at bounding box center [163, 257] width 132 height 69
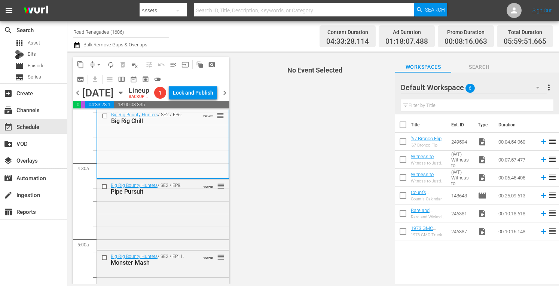
scroll to position [668, 0]
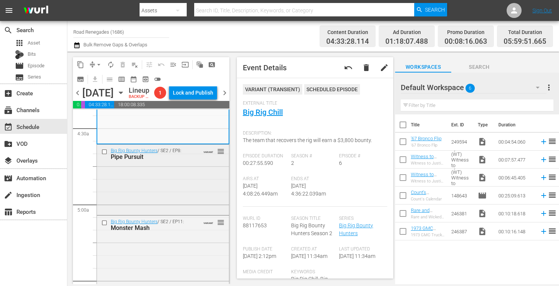
click at [191, 187] on div "Big Rig Bounty Hunters / SE2 / EP8: Pipe Pursuit VARIANT reorder" at bounding box center [163, 179] width 132 height 69
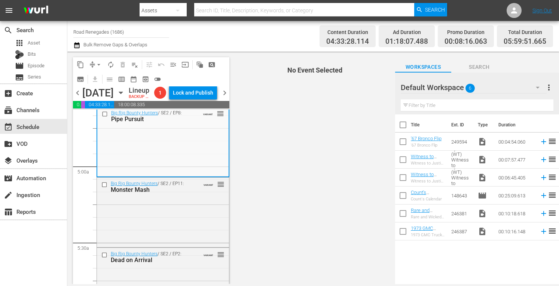
scroll to position [713, 0]
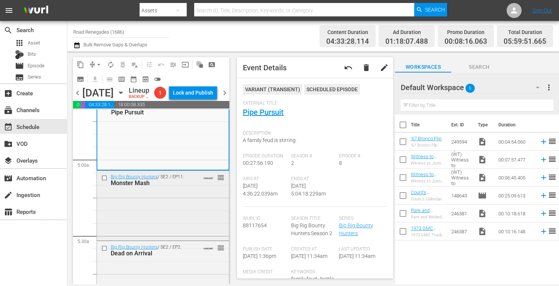
click at [186, 203] on div "Big Rig Bounty Hunters / SE2 / EP11: Monster Mash VARIANT reorder" at bounding box center [163, 205] width 132 height 68
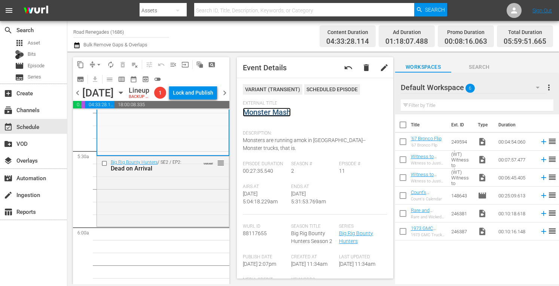
scroll to position [813, 0]
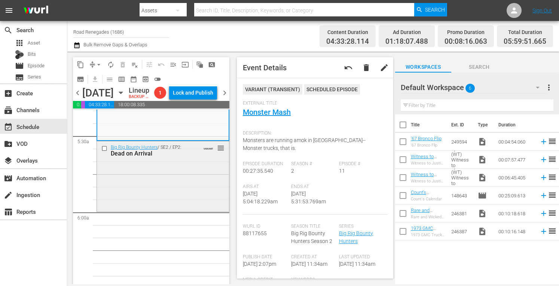
click at [187, 210] on div "Big Rig Bounty Hunters / SE2 / EP2: Dead on Arrival VARIANT reorder" at bounding box center [163, 175] width 132 height 69
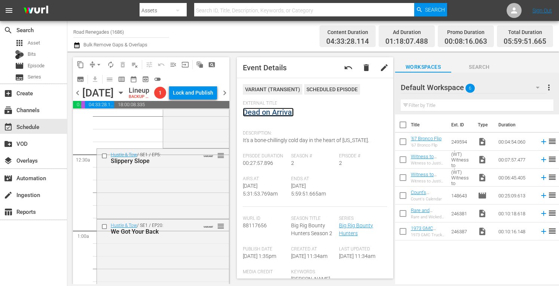
scroll to position [0, 0]
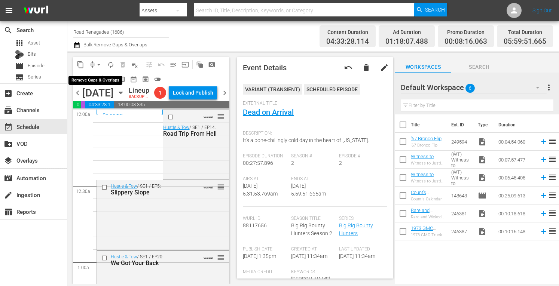
click at [98, 62] on span "arrow_drop_down" at bounding box center [98, 64] width 7 height 7
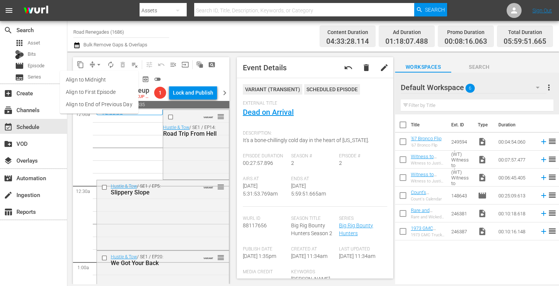
click at [98, 77] on li "Align to Midnight" at bounding box center [99, 80] width 79 height 12
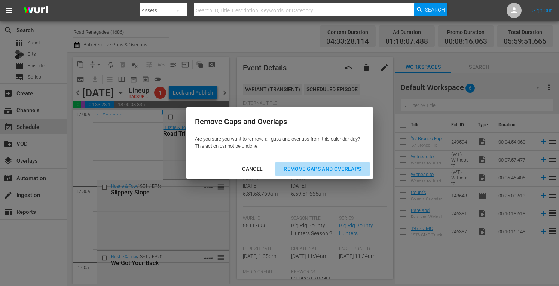
click at [310, 165] on div "Remove Gaps and Overlaps" at bounding box center [321, 169] width 89 height 9
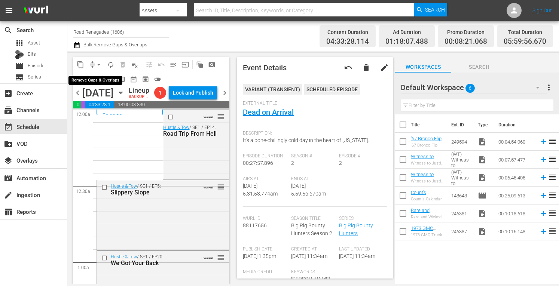
click at [97, 63] on span "arrow_drop_down" at bounding box center [98, 64] width 7 height 7
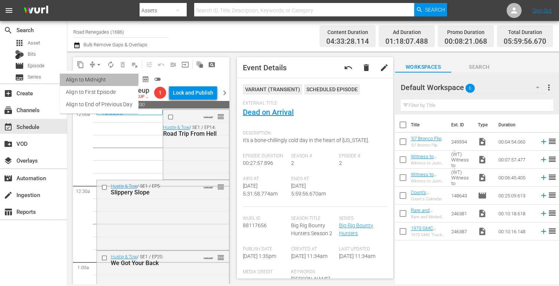
click at [95, 77] on li "Align to Midnight" at bounding box center [99, 80] width 79 height 12
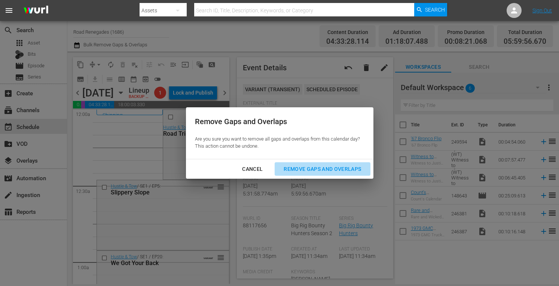
click at [299, 170] on div "Remove Gaps and Overlaps" at bounding box center [321, 169] width 89 height 9
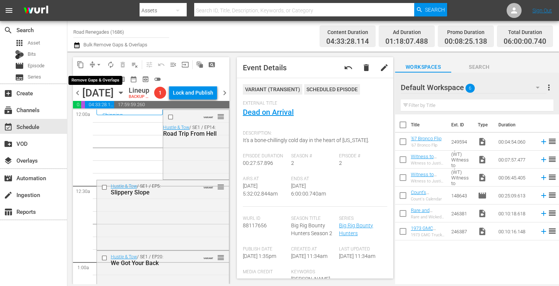
click at [98, 62] on span "arrow_drop_down" at bounding box center [98, 64] width 7 height 7
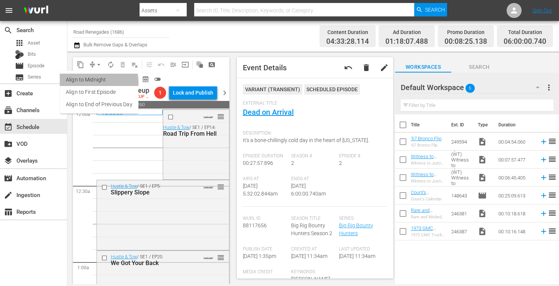
click at [92, 82] on li "Align to Midnight" at bounding box center [99, 80] width 79 height 12
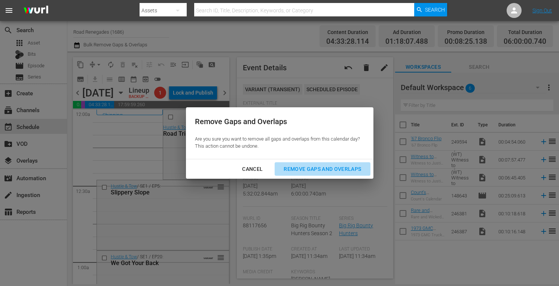
click at [298, 169] on div "Remove Gaps and Overlaps" at bounding box center [321, 169] width 89 height 9
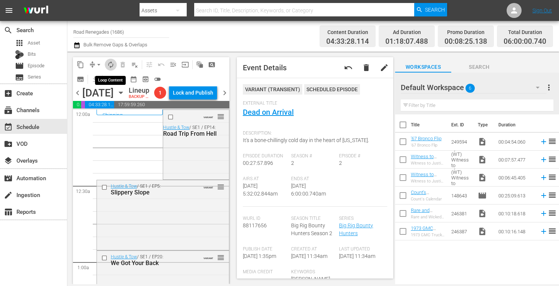
click at [108, 65] on span "autorenew_outlined" at bounding box center [110, 64] width 7 height 7
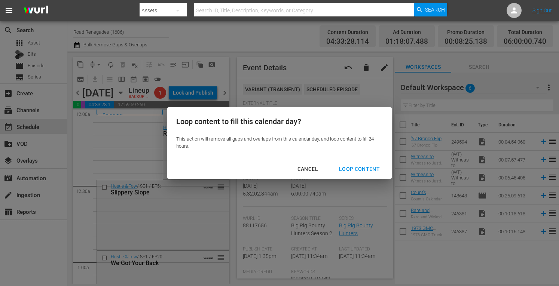
click at [351, 168] on div "Loop Content" at bounding box center [359, 169] width 53 height 9
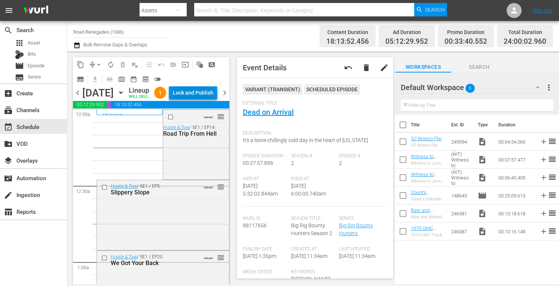
click at [204, 94] on div "Lock and Publish" at bounding box center [193, 92] width 40 height 13
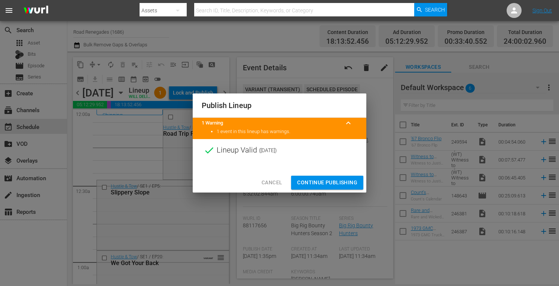
click at [316, 180] on span "Continue Publishing" at bounding box center [327, 182] width 60 height 9
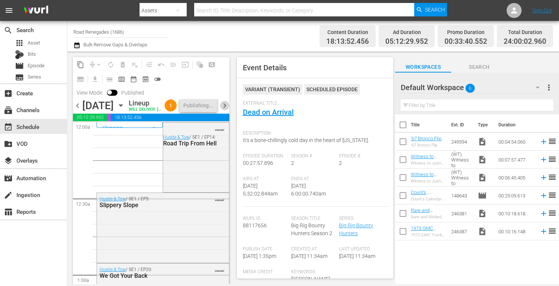
click at [225, 110] on span "chevron_right" at bounding box center [224, 105] width 9 height 9
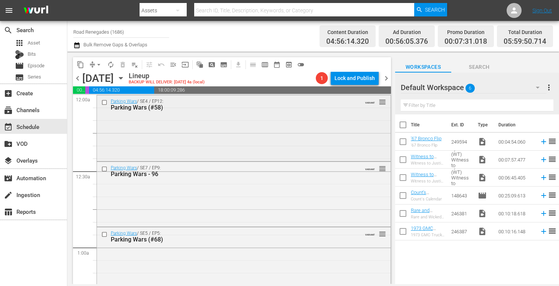
click at [224, 113] on div "Parking Wars / SE4 / EP12: Parking Wars (#58) VARIANT reorder" at bounding box center [244, 104] width 294 height 18
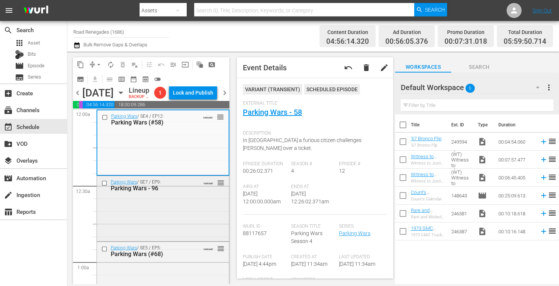
click at [191, 230] on div "Parking Wars / SE7 / EP9: Parking Wars - 96 VARIANT reorder" at bounding box center [163, 208] width 132 height 64
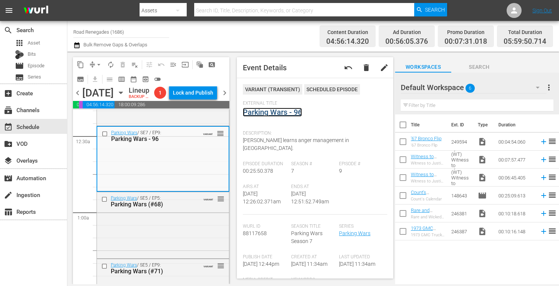
scroll to position [95, 0]
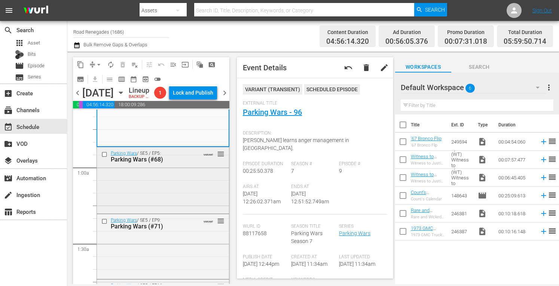
click at [187, 212] on div "Parking Wars / SE5 / EP5: Parking Wars (#68) VARIANT reorder" at bounding box center [163, 179] width 132 height 65
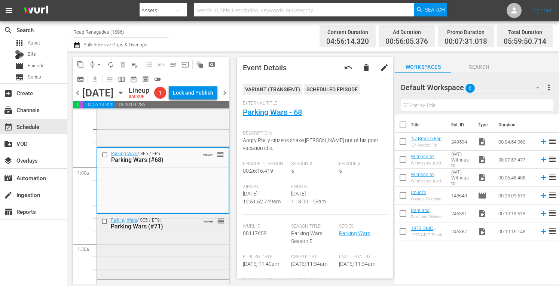
click at [199, 252] on div "Parking Wars / SE5 / EP9: Parking Wars (#71) VARIANT reorder" at bounding box center [163, 245] width 132 height 63
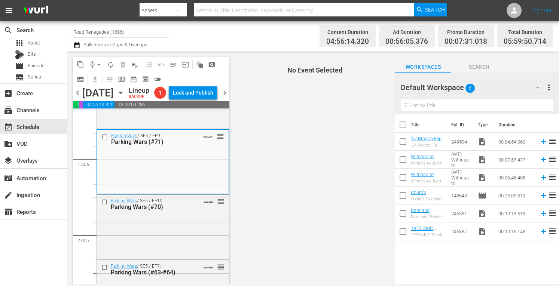
scroll to position [244, 0]
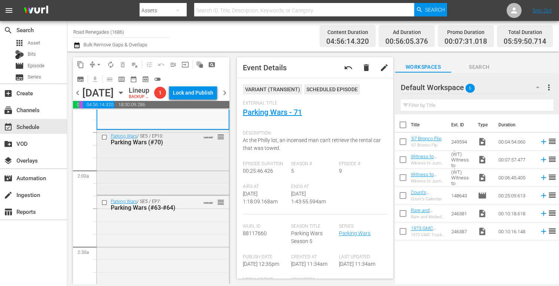
click at [196, 184] on div "Parking Wars / SE5 / EP10: Parking Wars (#70) VARIANT reorder" at bounding box center [163, 161] width 132 height 63
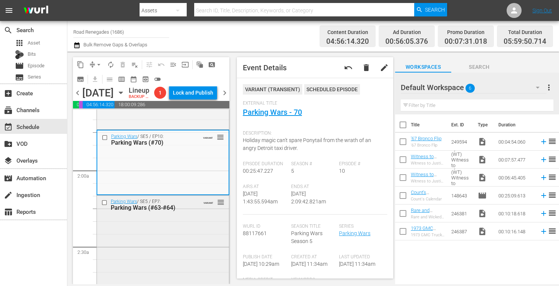
click at [173, 244] on div "Parking Wars / SE5 / EP7: Parking Wars (#63-#64) VARIANT reorder" at bounding box center [163, 260] width 132 height 128
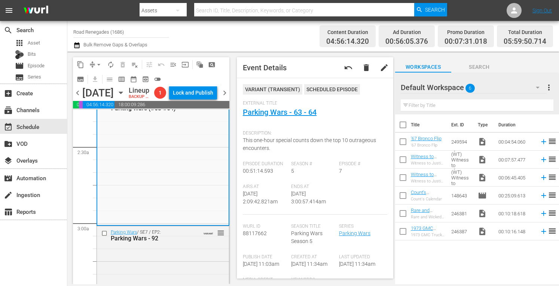
scroll to position [349, 0]
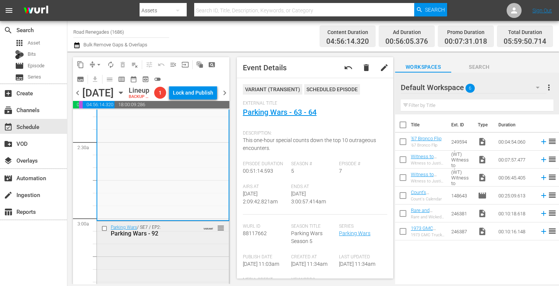
click at [185, 237] on div "Parking Wars - 92" at bounding box center [152, 233] width 83 height 7
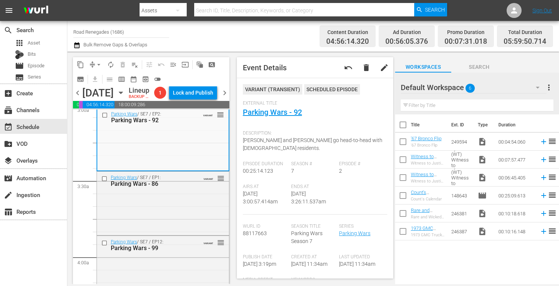
scroll to position [464, 0]
click at [191, 220] on div "Parking Wars / SE7 / EP1: Parking Wars - 86 VARIANT reorder" at bounding box center [163, 202] width 132 height 62
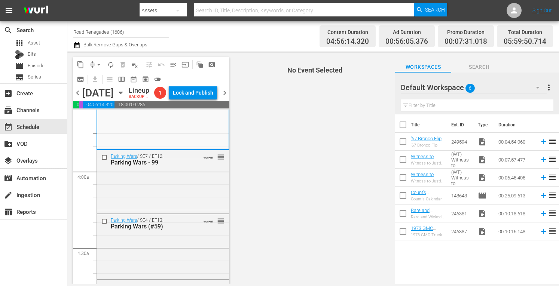
scroll to position [558, 0]
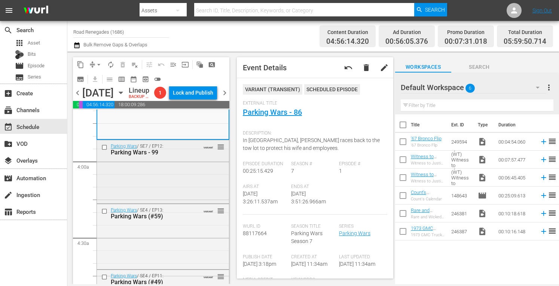
click at [179, 189] on div "Parking Wars / SE7 / EP12: Parking Wars - 99 VARIANT reorder" at bounding box center [163, 171] width 132 height 62
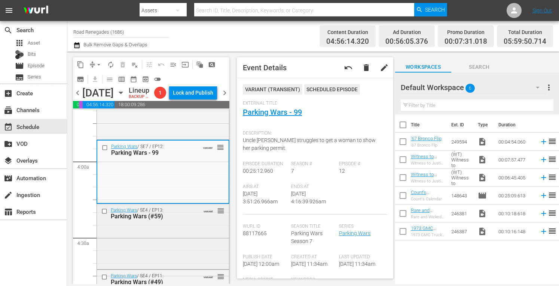
click at [162, 237] on div "Parking Wars / SE4 / EP13: Parking Wars (#59) VARIANT reorder" at bounding box center [163, 236] width 132 height 64
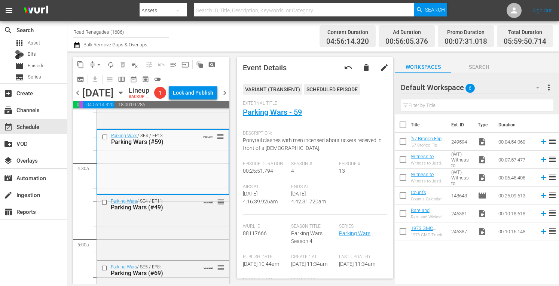
scroll to position [653, 0]
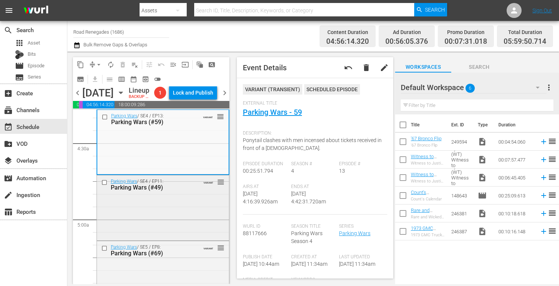
click at [184, 224] on div "Parking Wars / SE4 / EP11: Parking Wars (#49) VARIANT reorder" at bounding box center [163, 206] width 132 height 63
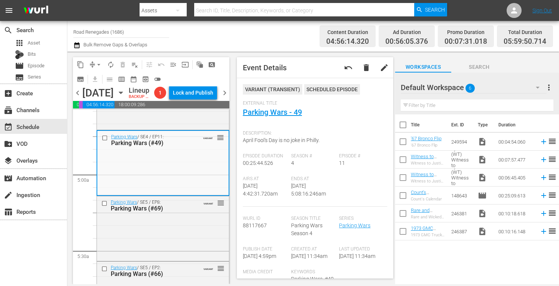
scroll to position [767, 0]
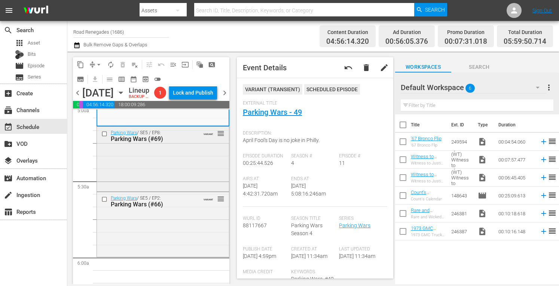
click at [191, 172] on div "Parking Wars / SE5 / EP8: Parking Wars (#69) VARIANT reorder" at bounding box center [163, 159] width 132 height 64
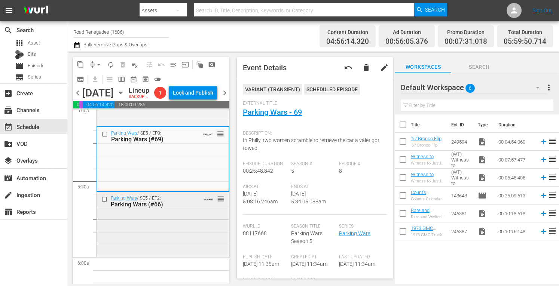
click at [194, 231] on div "Parking Wars / SE5 / EP2: Parking Wars (#66) VARIANT reorder" at bounding box center [163, 223] width 132 height 63
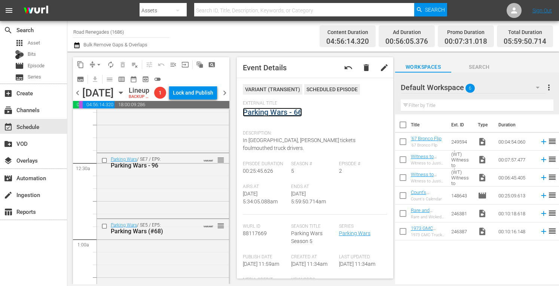
scroll to position [0, 0]
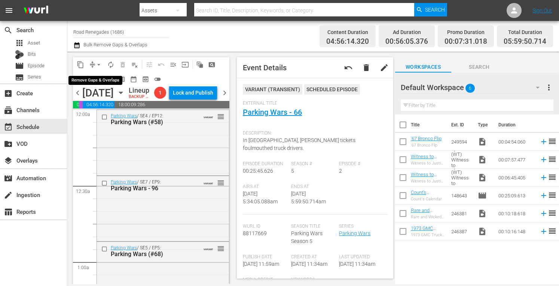
click at [100, 62] on span "arrow_drop_down" at bounding box center [98, 64] width 7 height 7
click at [98, 80] on li "Align to Midnight" at bounding box center [99, 80] width 62 height 12
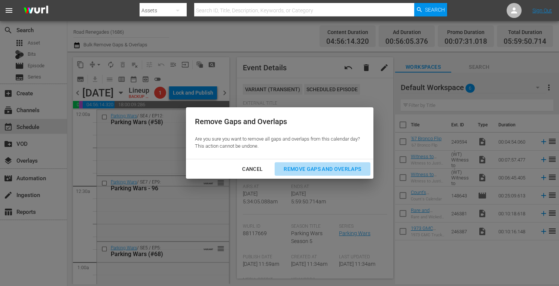
click at [303, 170] on div "Remove Gaps and Overlaps" at bounding box center [321, 169] width 89 height 9
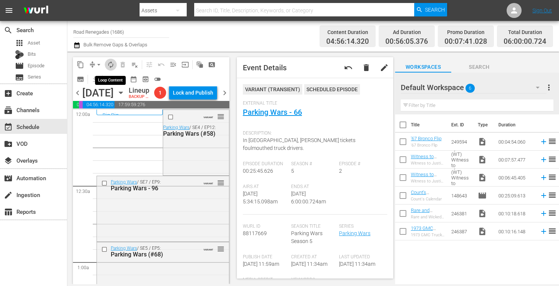
click at [114, 62] on span "autorenew_outlined" at bounding box center [110, 64] width 7 height 7
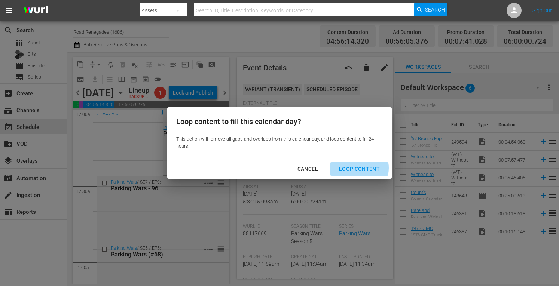
click at [353, 168] on div "Loop Content" at bounding box center [359, 169] width 53 height 9
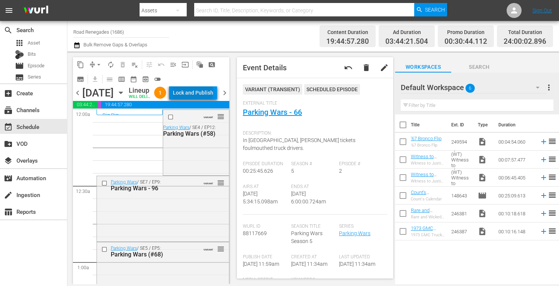
click at [209, 92] on div "Lock and Publish" at bounding box center [193, 92] width 40 height 13
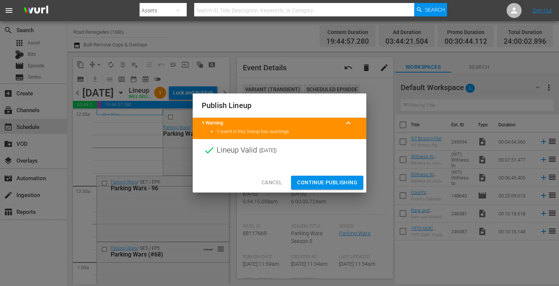
click at [321, 183] on span "Continue Publishing" at bounding box center [327, 182] width 60 height 9
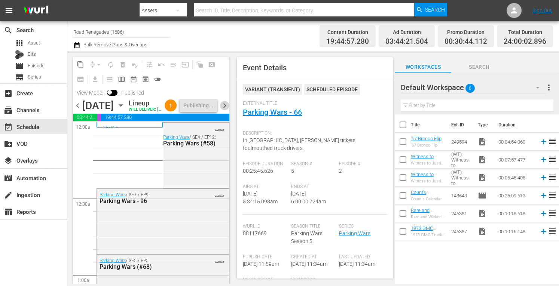
click at [225, 110] on span "chevron_right" at bounding box center [224, 105] width 9 height 9
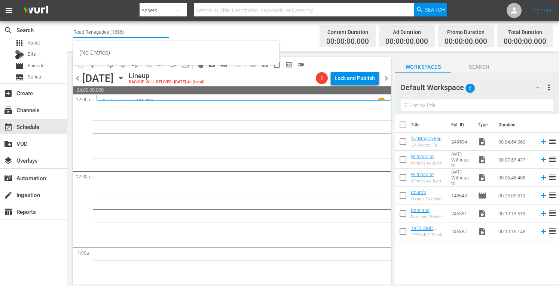
click at [142, 30] on input "Road Renegades (1686)" at bounding box center [121, 32] width 96 height 18
type input "R"
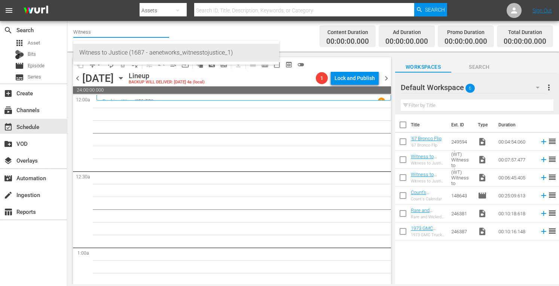
click at [132, 53] on div "Witness to Justice (1687 - aenetworks_witnesstojustice_1)" at bounding box center [176, 53] width 194 height 18
type input "Witness to Justice (1687 - aenetworks_witnesstojustice_1)"
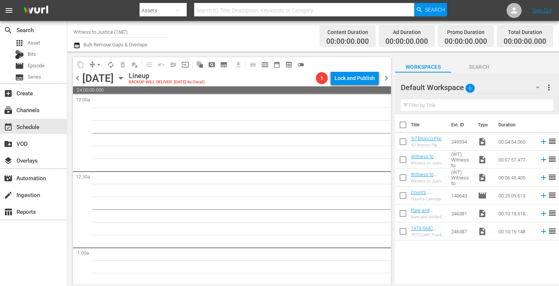
click at [125, 77] on icon "button" at bounding box center [121, 78] width 8 height 8
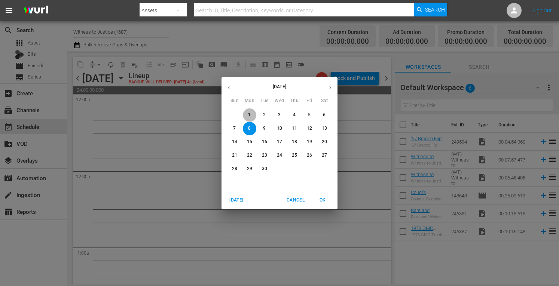
click at [249, 116] on p "1" at bounding box center [249, 115] width 3 height 6
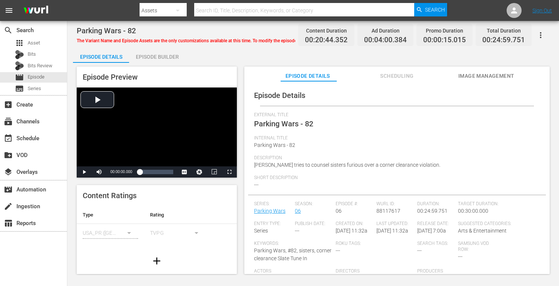
click at [169, 56] on div "Episode Builder" at bounding box center [157, 57] width 56 height 18
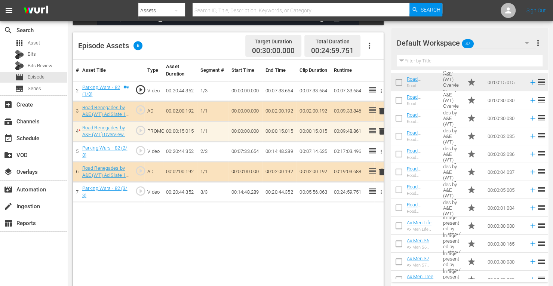
scroll to position [55, 0]
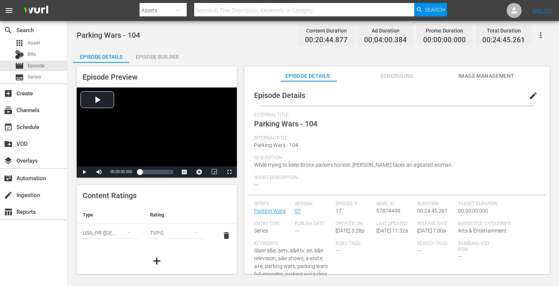
click at [150, 56] on div "Episode Builder" at bounding box center [157, 57] width 56 height 18
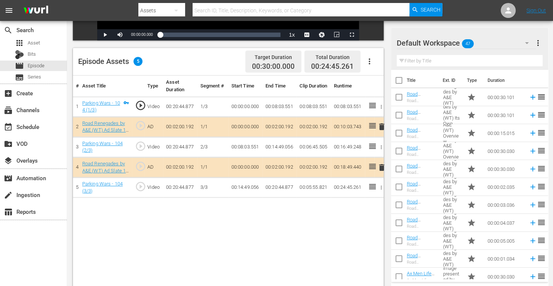
scroll to position [172, 0]
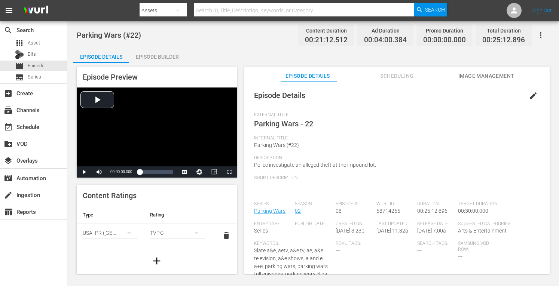
click at [158, 55] on div "Episode Builder" at bounding box center [157, 57] width 56 height 18
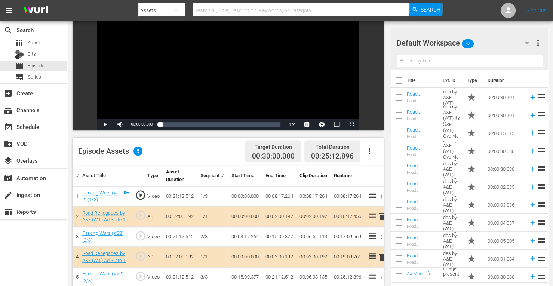
scroll to position [153, 0]
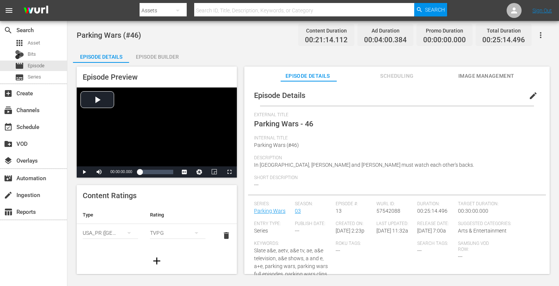
click at [171, 53] on div "Episode Builder" at bounding box center [157, 57] width 56 height 18
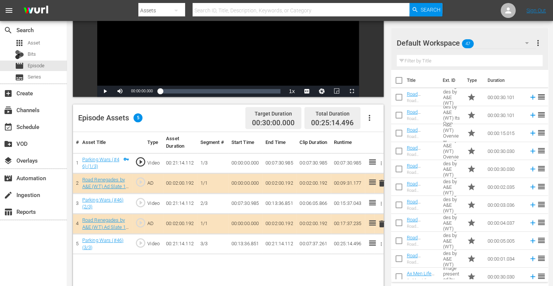
scroll to position [148, 0]
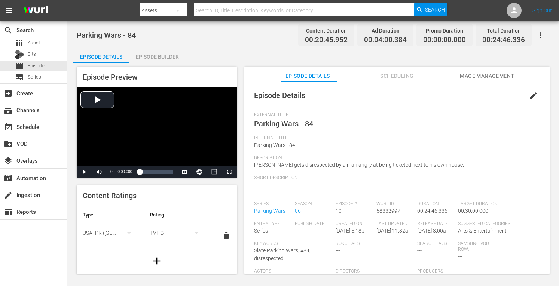
click at [163, 57] on div "Episode Builder" at bounding box center [157, 57] width 56 height 18
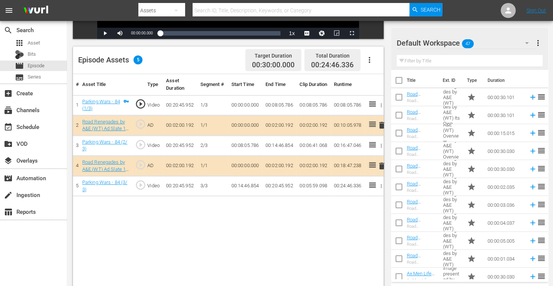
scroll to position [181, 0]
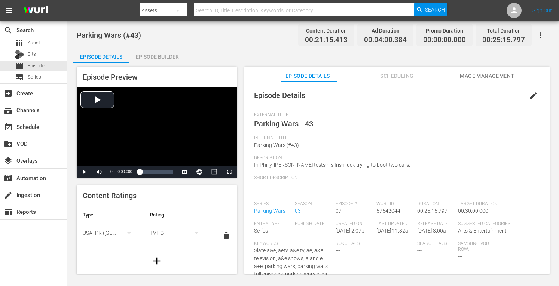
click at [166, 54] on div "Episode Builder" at bounding box center [157, 57] width 56 height 18
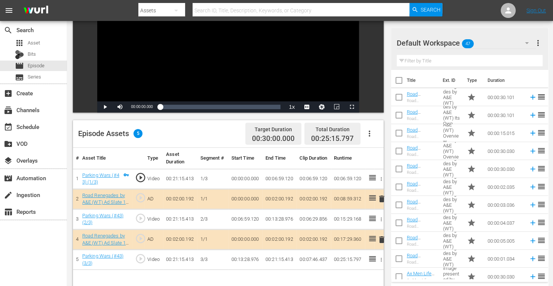
scroll to position [182, 0]
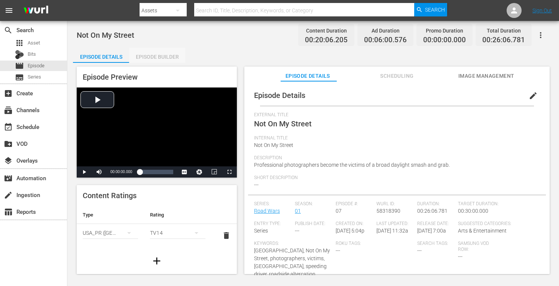
click at [162, 53] on div "Episode Builder" at bounding box center [157, 57] width 56 height 18
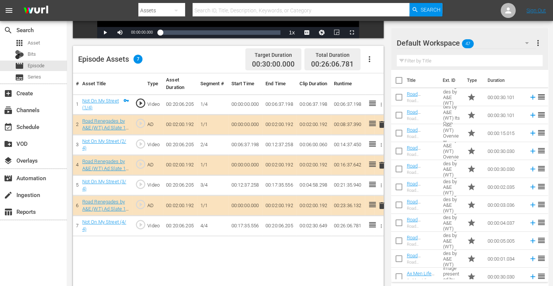
scroll to position [194, 0]
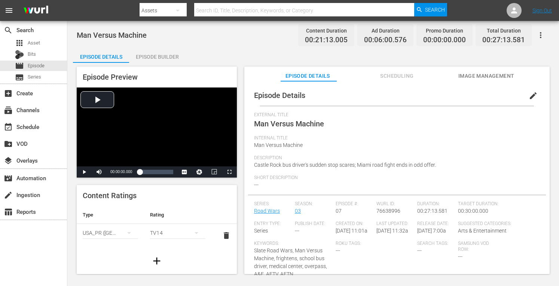
click at [170, 54] on div "Episode Builder" at bounding box center [157, 57] width 56 height 18
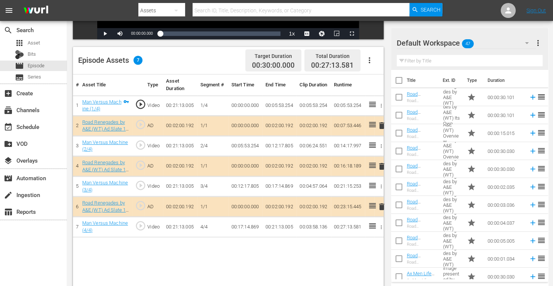
scroll to position [194, 0]
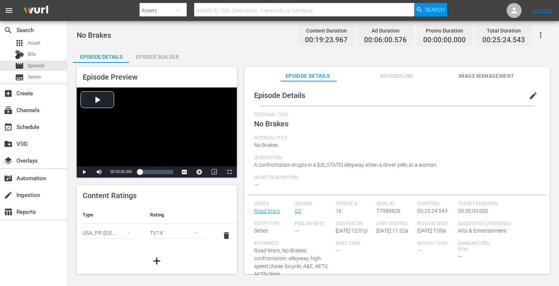
click at [164, 56] on div "Episode Builder" at bounding box center [157, 57] width 56 height 18
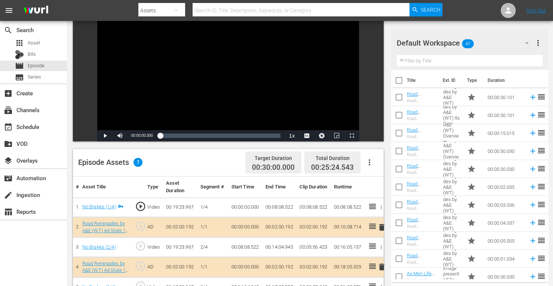
scroll to position [152, 0]
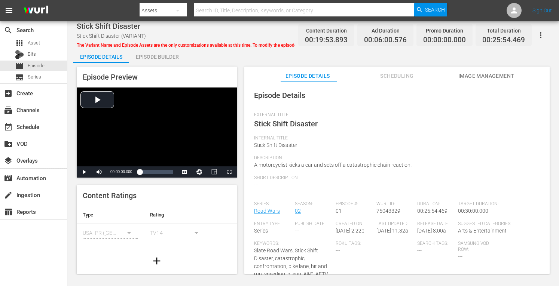
click at [168, 54] on div "Episode Builder" at bounding box center [157, 57] width 56 height 18
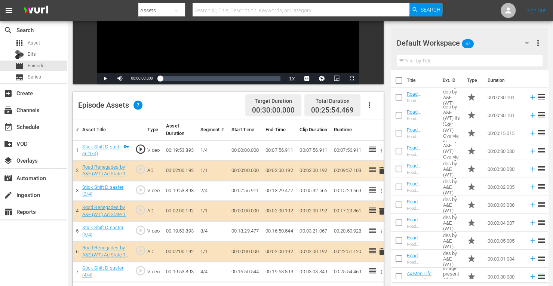
scroll to position [147, 0]
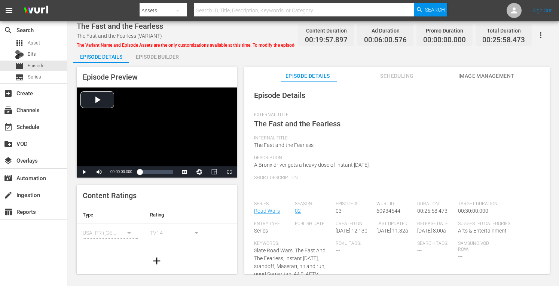
click at [169, 56] on div "Episode Builder" at bounding box center [157, 57] width 56 height 18
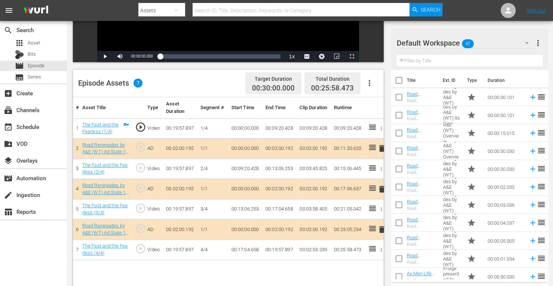
scroll to position [156, 0]
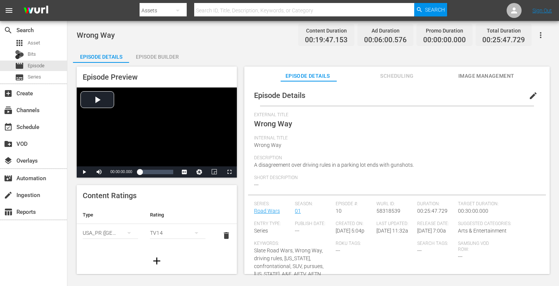
click at [156, 53] on div "Episode Builder" at bounding box center [157, 57] width 56 height 18
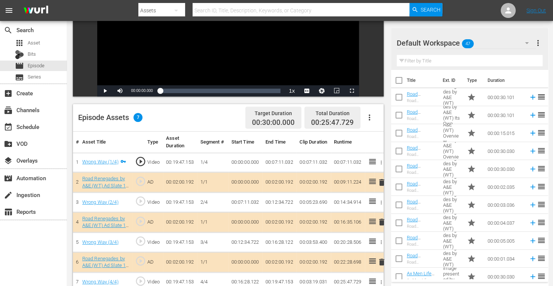
scroll to position [194, 0]
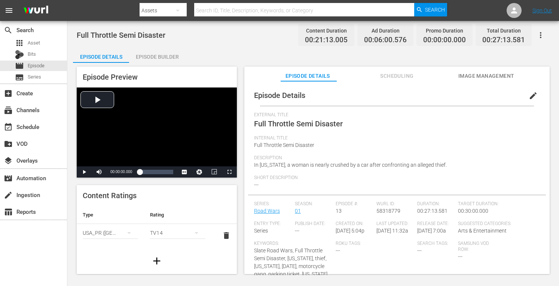
click at [166, 58] on div "Episode Builder" at bounding box center [157, 57] width 56 height 18
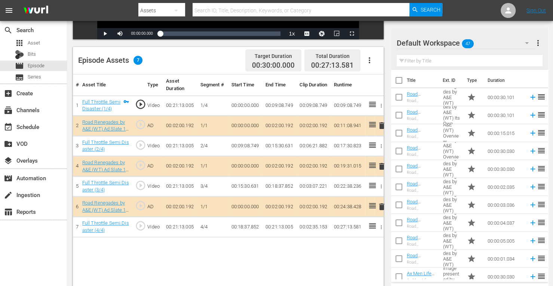
scroll to position [178, 0]
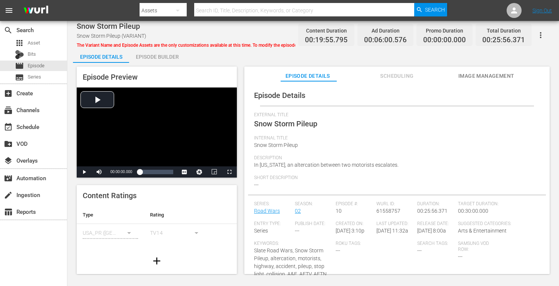
click at [155, 56] on div "Episode Builder" at bounding box center [157, 57] width 56 height 18
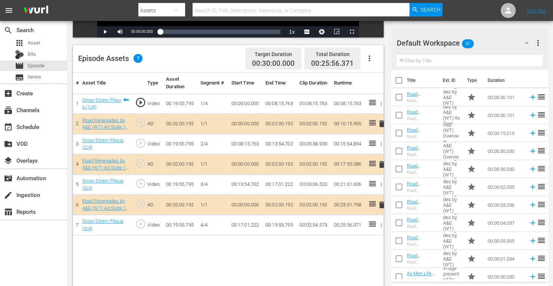
scroll to position [193, 0]
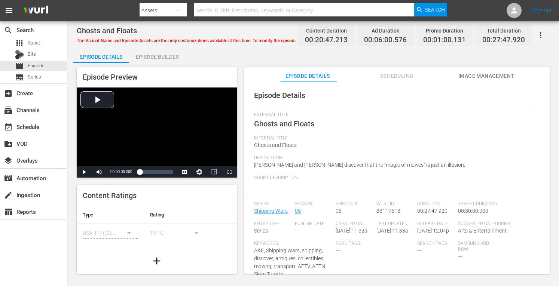
click at [151, 57] on div "Episode Builder" at bounding box center [157, 57] width 56 height 18
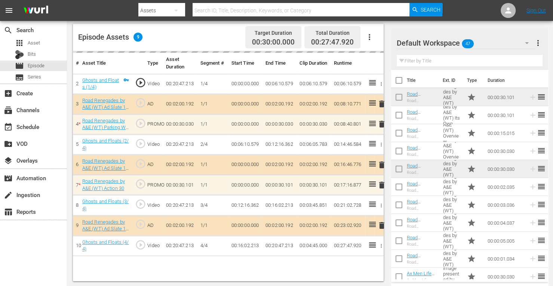
scroll to position [194, 0]
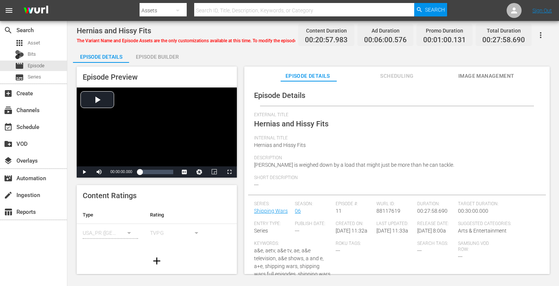
click at [160, 55] on div "Episode Builder" at bounding box center [157, 57] width 56 height 18
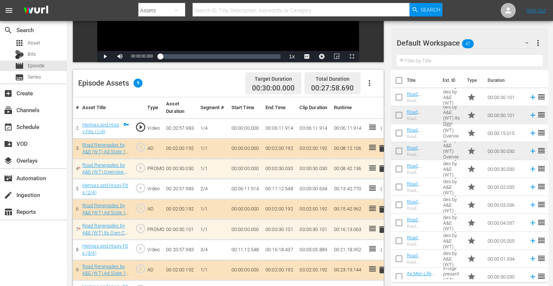
scroll to position [194, 0]
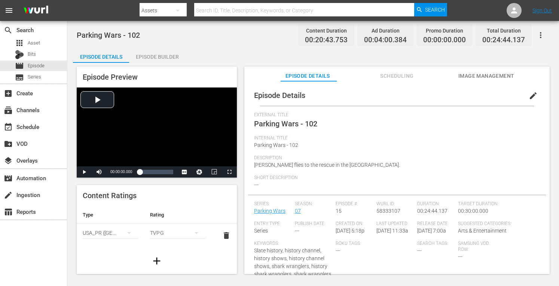
click at [166, 55] on div "Episode Builder" at bounding box center [157, 57] width 56 height 18
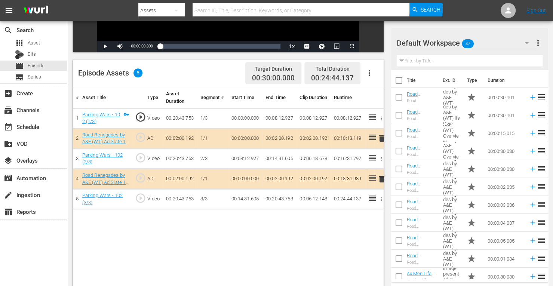
scroll to position [192, 0]
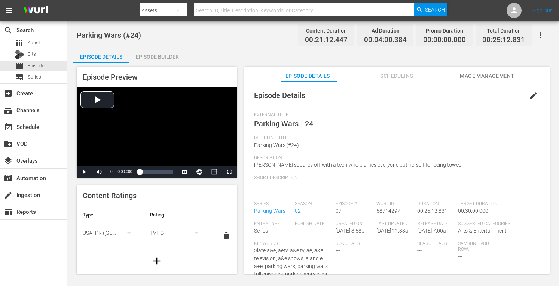
click at [165, 53] on div "Episode Builder" at bounding box center [157, 57] width 56 height 18
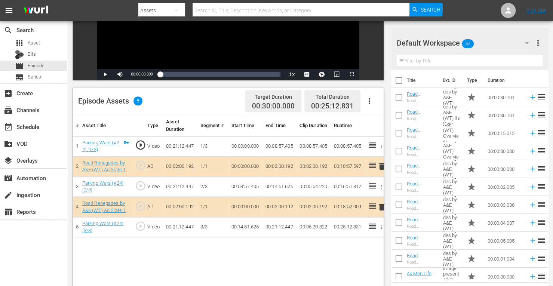
scroll to position [159, 0]
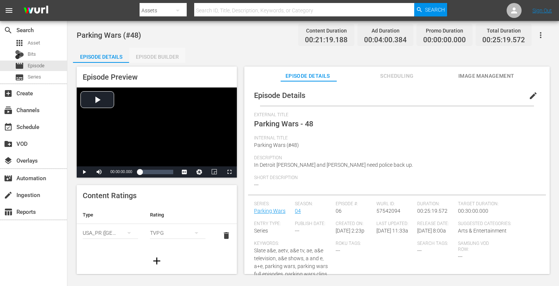
click at [165, 53] on div "Episode Builder" at bounding box center [157, 57] width 56 height 18
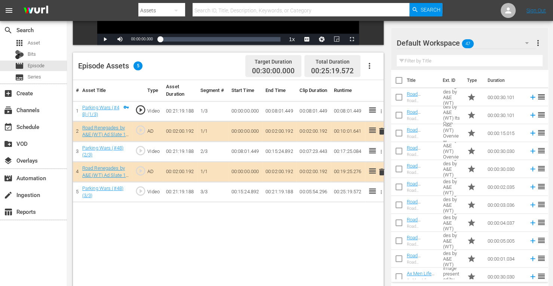
scroll to position [171, 0]
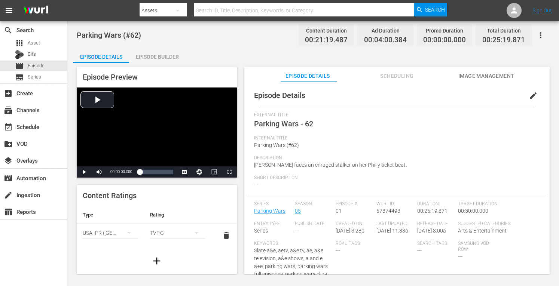
click at [160, 55] on div "Episode Builder" at bounding box center [157, 57] width 56 height 18
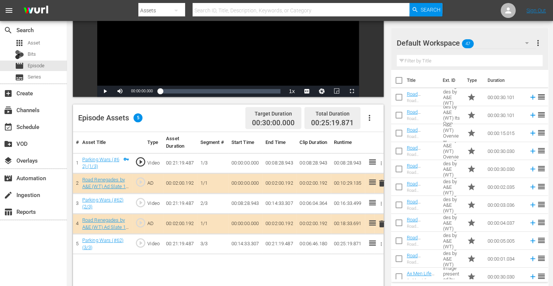
scroll to position [183, 0]
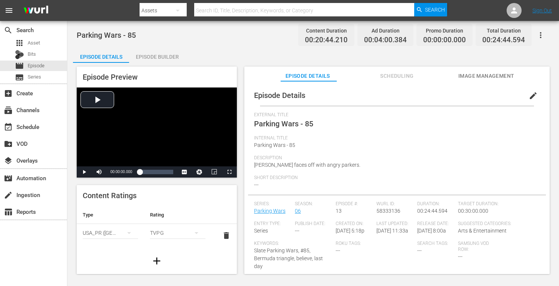
click at [156, 56] on div "Episode Builder" at bounding box center [157, 57] width 56 height 18
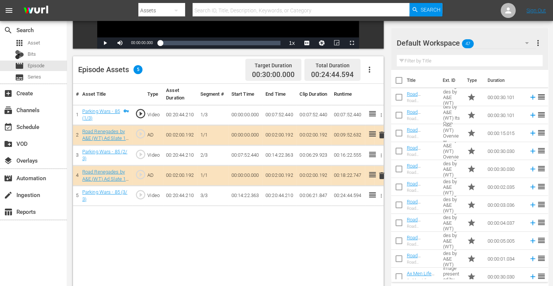
scroll to position [178, 0]
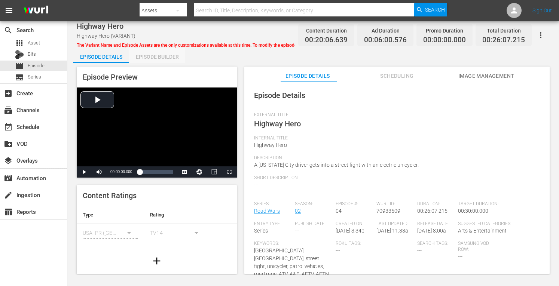
click at [162, 56] on div "Episode Builder" at bounding box center [157, 57] width 56 height 18
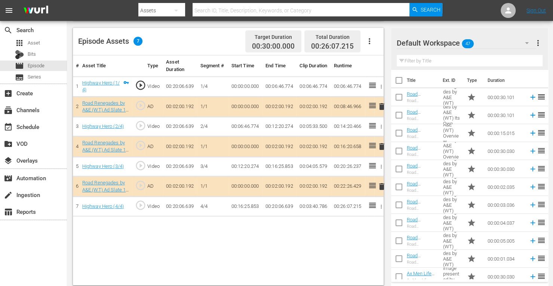
scroll to position [191, 0]
click at [382, 145] on span "delete" at bounding box center [381, 145] width 9 height 9
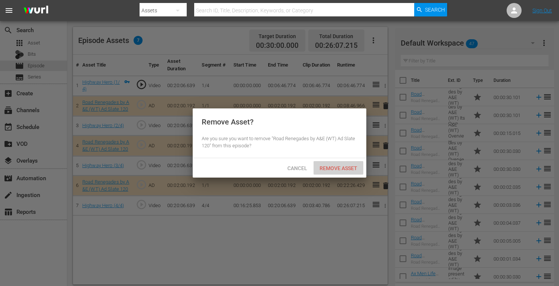
click at [347, 168] on span "Remove Asset" at bounding box center [338, 168] width 50 height 6
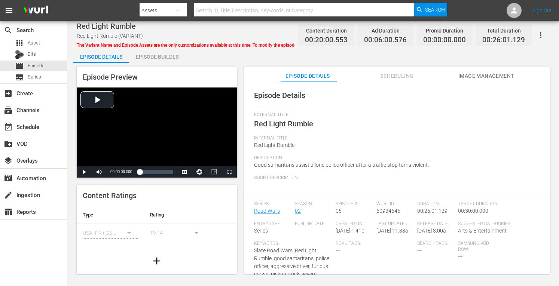
click at [158, 58] on div "Episode Builder" at bounding box center [157, 57] width 56 height 18
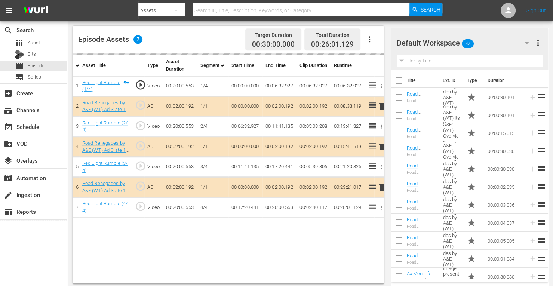
scroll to position [193, 0]
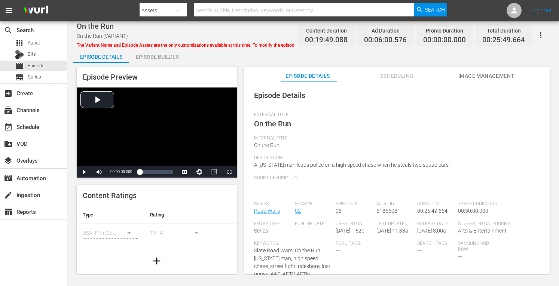
click at [168, 58] on div "Episode Builder" at bounding box center [157, 57] width 56 height 18
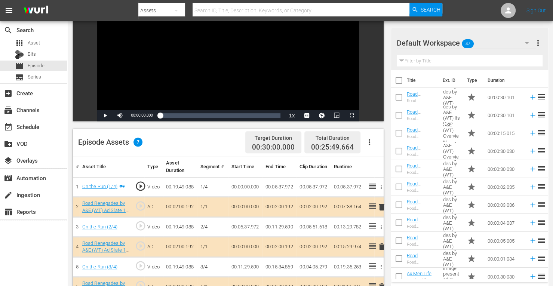
scroll to position [194, 0]
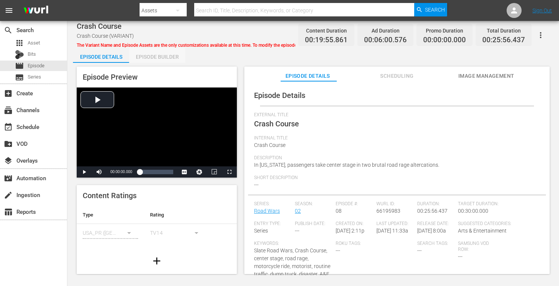
click at [165, 59] on div "Episode Builder" at bounding box center [157, 57] width 56 height 18
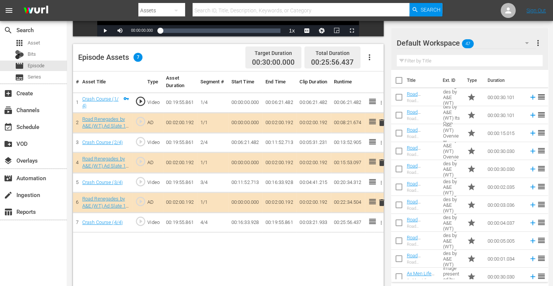
scroll to position [181, 0]
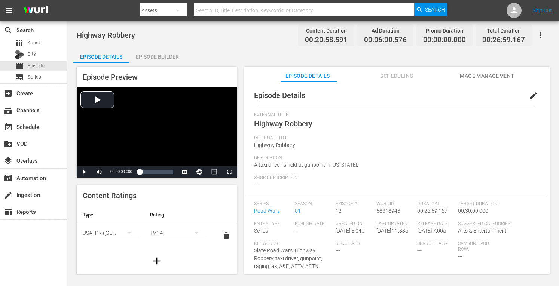
click at [171, 53] on div "Episode Builder" at bounding box center [157, 57] width 56 height 18
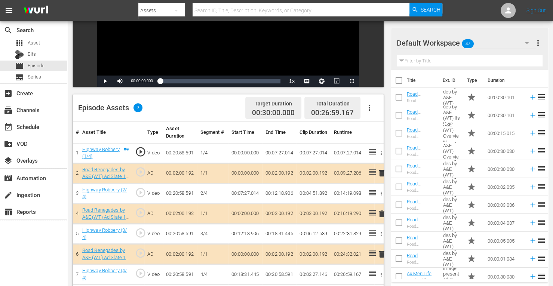
scroll to position [194, 0]
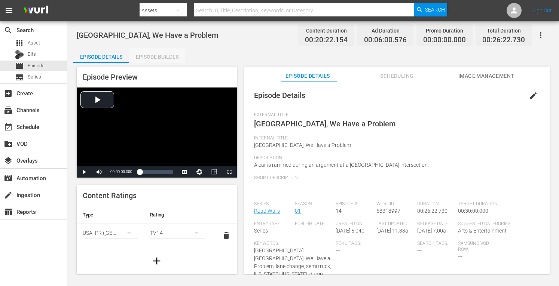
click at [167, 55] on div "Episode Builder" at bounding box center [157, 57] width 56 height 18
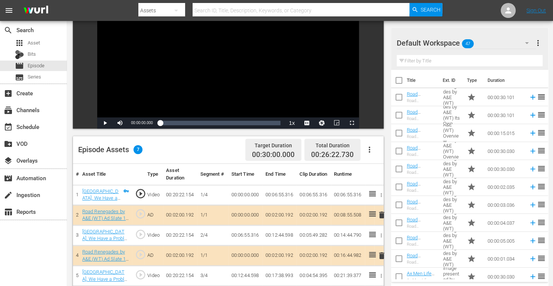
scroll to position [194, 0]
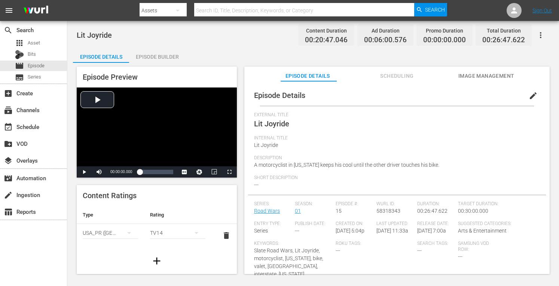
click at [156, 55] on div "Episode Builder" at bounding box center [157, 57] width 56 height 18
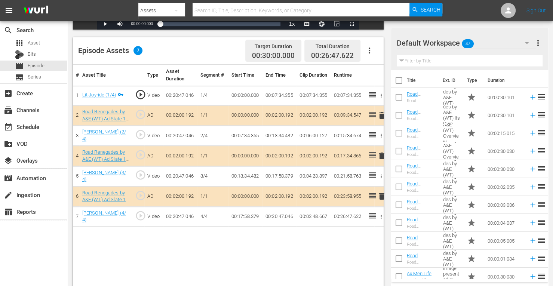
scroll to position [194, 0]
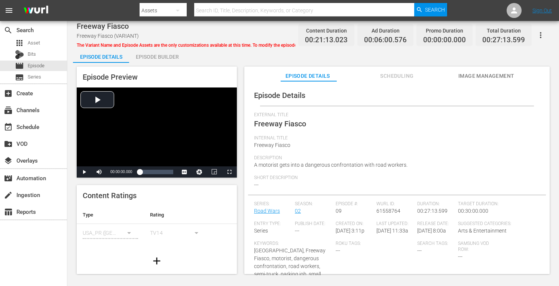
click at [170, 56] on div "Episode Builder" at bounding box center [157, 57] width 56 height 18
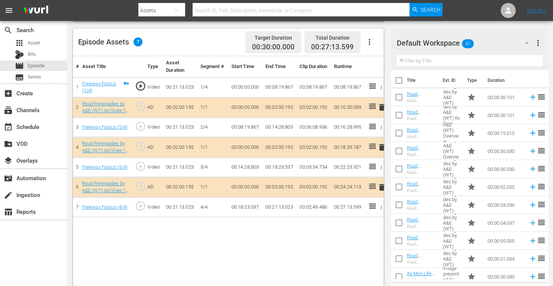
scroll to position [188, 0]
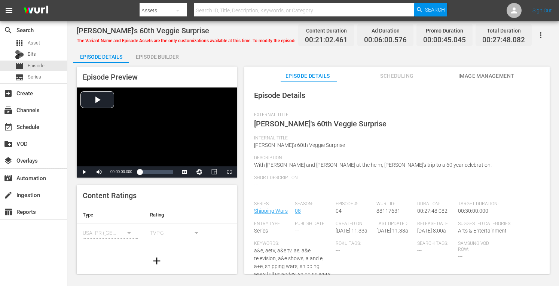
click at [156, 58] on div "Episode Builder" at bounding box center [157, 57] width 56 height 18
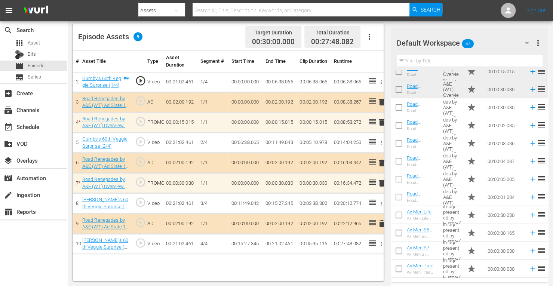
scroll to position [71, 0]
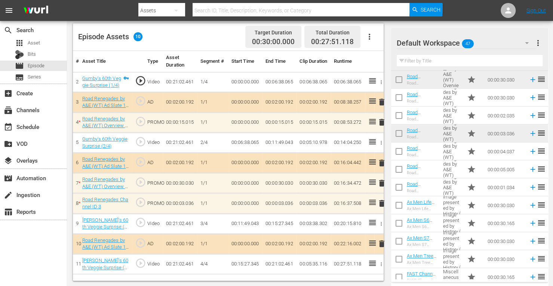
click at [380, 202] on span "delete" at bounding box center [381, 203] width 9 height 9
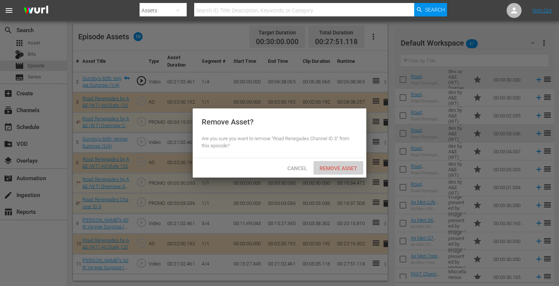
click at [341, 169] on span "Remove Asset" at bounding box center [338, 168] width 50 height 6
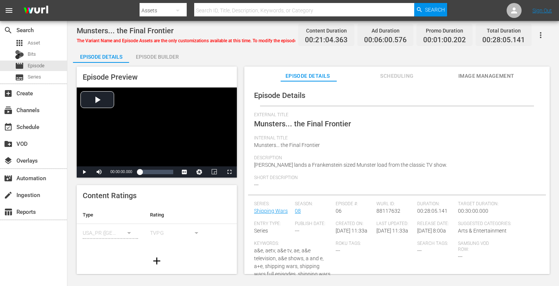
click at [158, 53] on div "Episode Builder" at bounding box center [157, 57] width 56 height 18
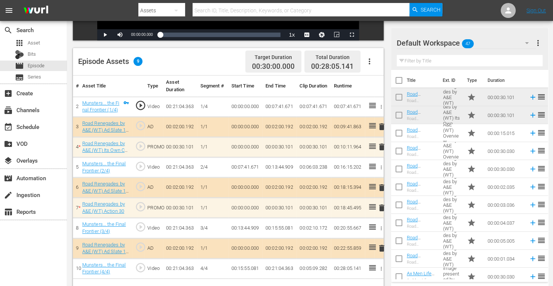
scroll to position [171, 0]
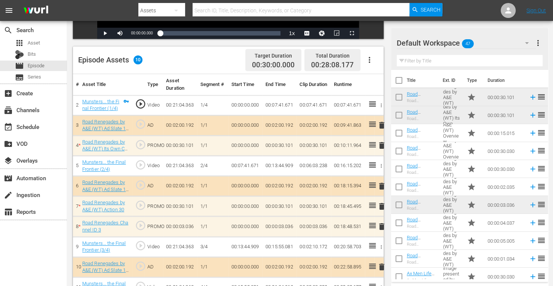
click at [381, 224] on span "delete" at bounding box center [381, 226] width 9 height 9
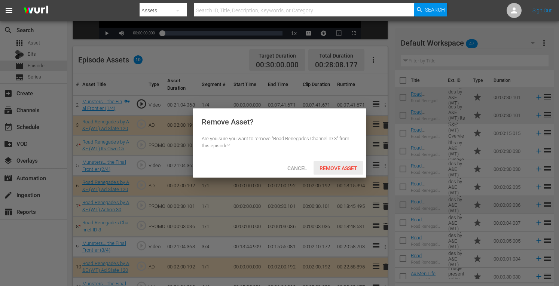
click at [350, 169] on span "Remove Asset" at bounding box center [338, 168] width 50 height 6
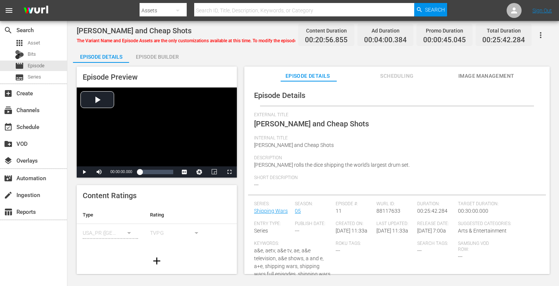
click at [148, 53] on div "Episode Builder" at bounding box center [157, 57] width 56 height 18
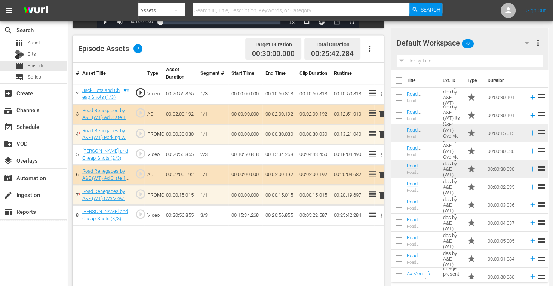
scroll to position [43, 0]
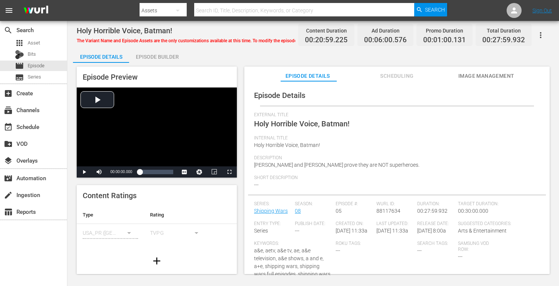
click at [168, 53] on div "Episode Builder" at bounding box center [157, 57] width 56 height 18
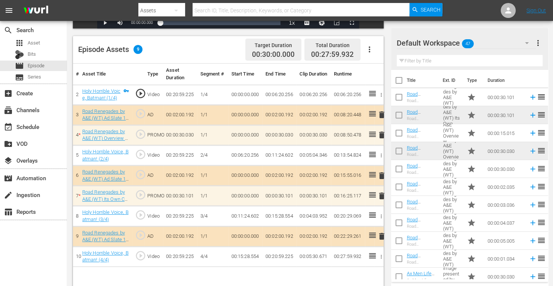
scroll to position [182, 0]
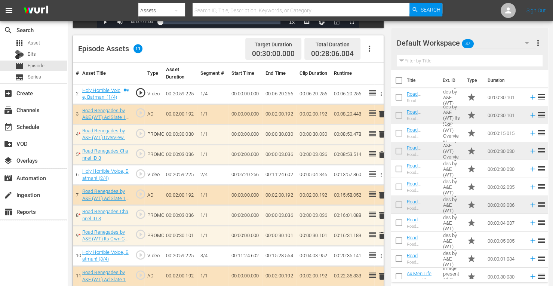
click at [382, 154] on span "delete" at bounding box center [381, 154] width 9 height 9
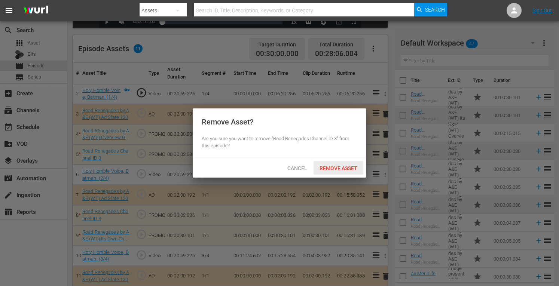
click at [351, 168] on span "Remove Asset" at bounding box center [338, 168] width 50 height 6
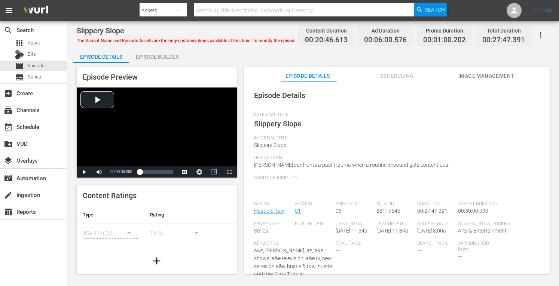
click at [169, 54] on div "Episode Builder" at bounding box center [157, 57] width 56 height 18
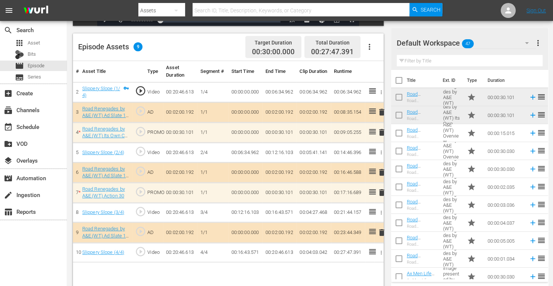
scroll to position [194, 0]
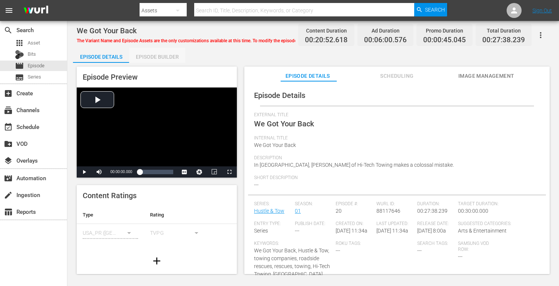
click at [159, 56] on div "Episode Builder" at bounding box center [157, 57] width 56 height 18
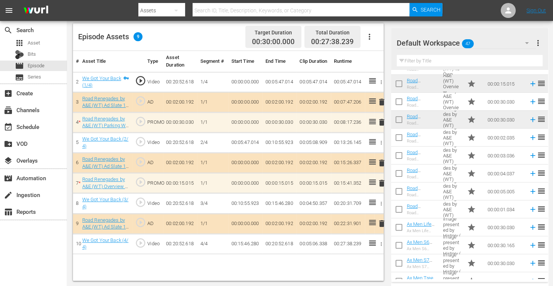
scroll to position [58, 0]
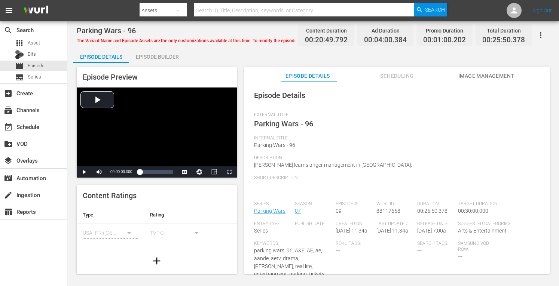
click at [163, 56] on div "Episode Builder" at bounding box center [157, 57] width 56 height 18
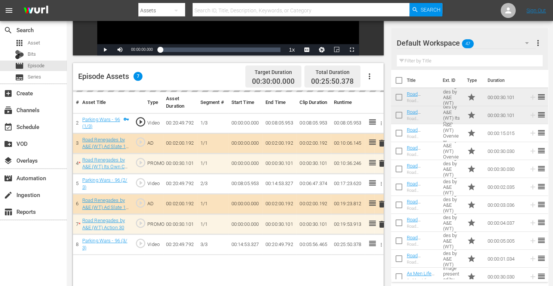
scroll to position [194, 0]
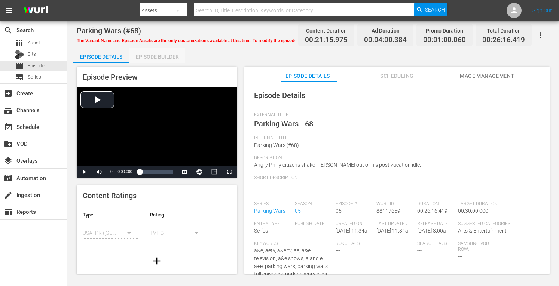
click at [165, 54] on div "Episode Builder" at bounding box center [157, 57] width 56 height 18
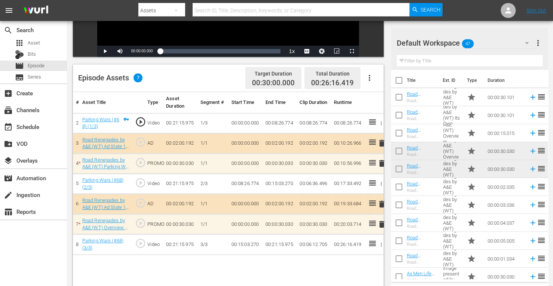
scroll to position [154, 0]
